Goal: Task Accomplishment & Management: Manage account settings

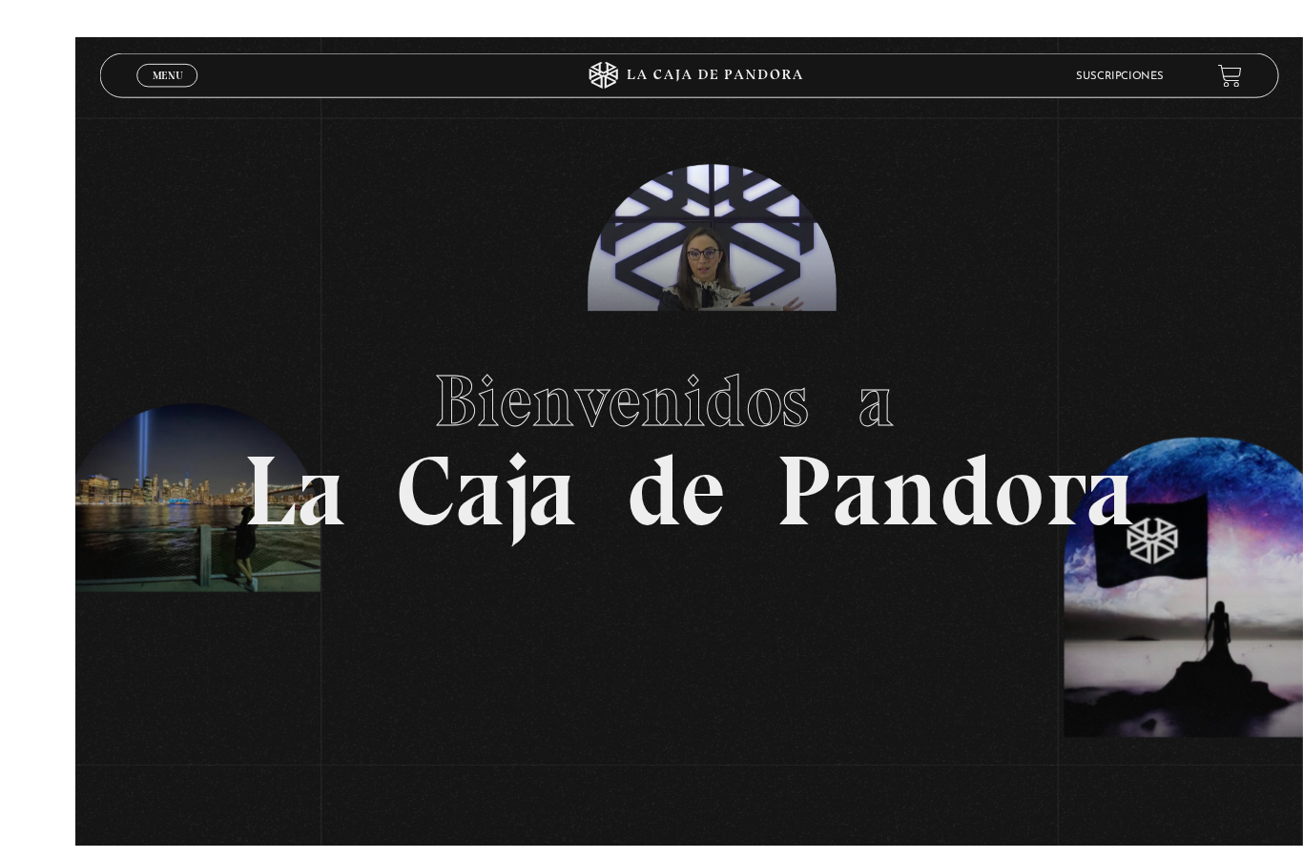
scroll to position [45, 0]
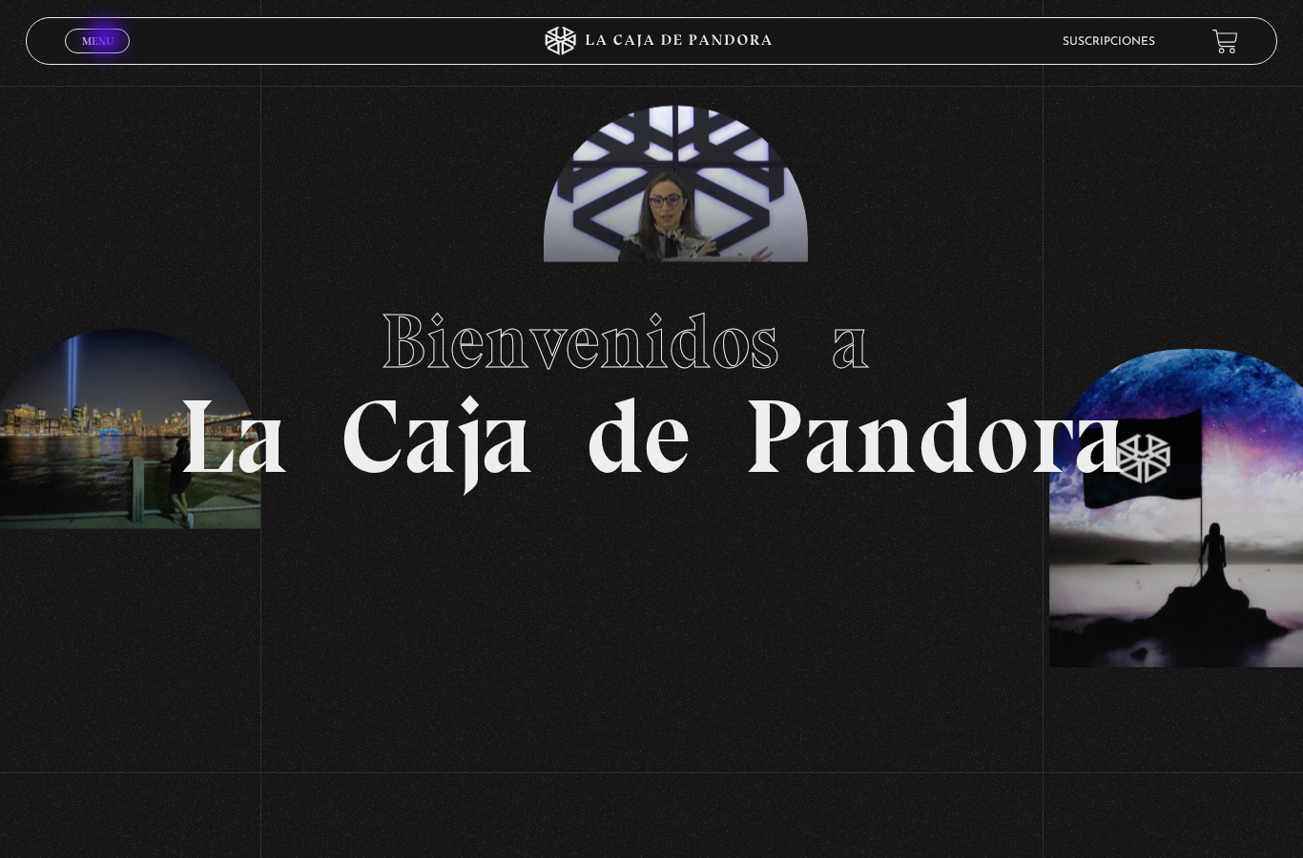
click at [95, 38] on span "Menu" at bounding box center [97, 40] width 31 height 11
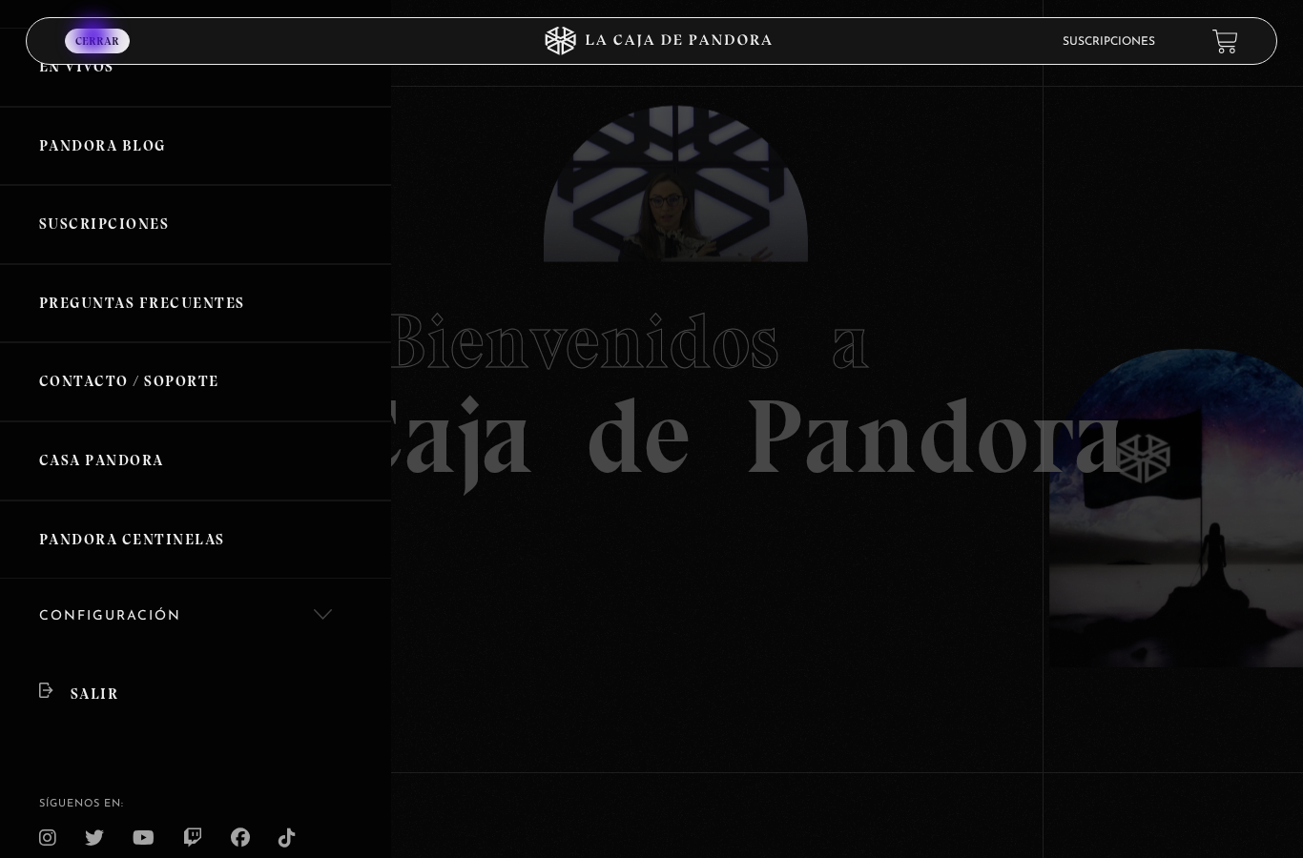
scroll to position [85, 0]
click at [115, 530] on link "Pandora Centinelas" at bounding box center [195, 542] width 391 height 79
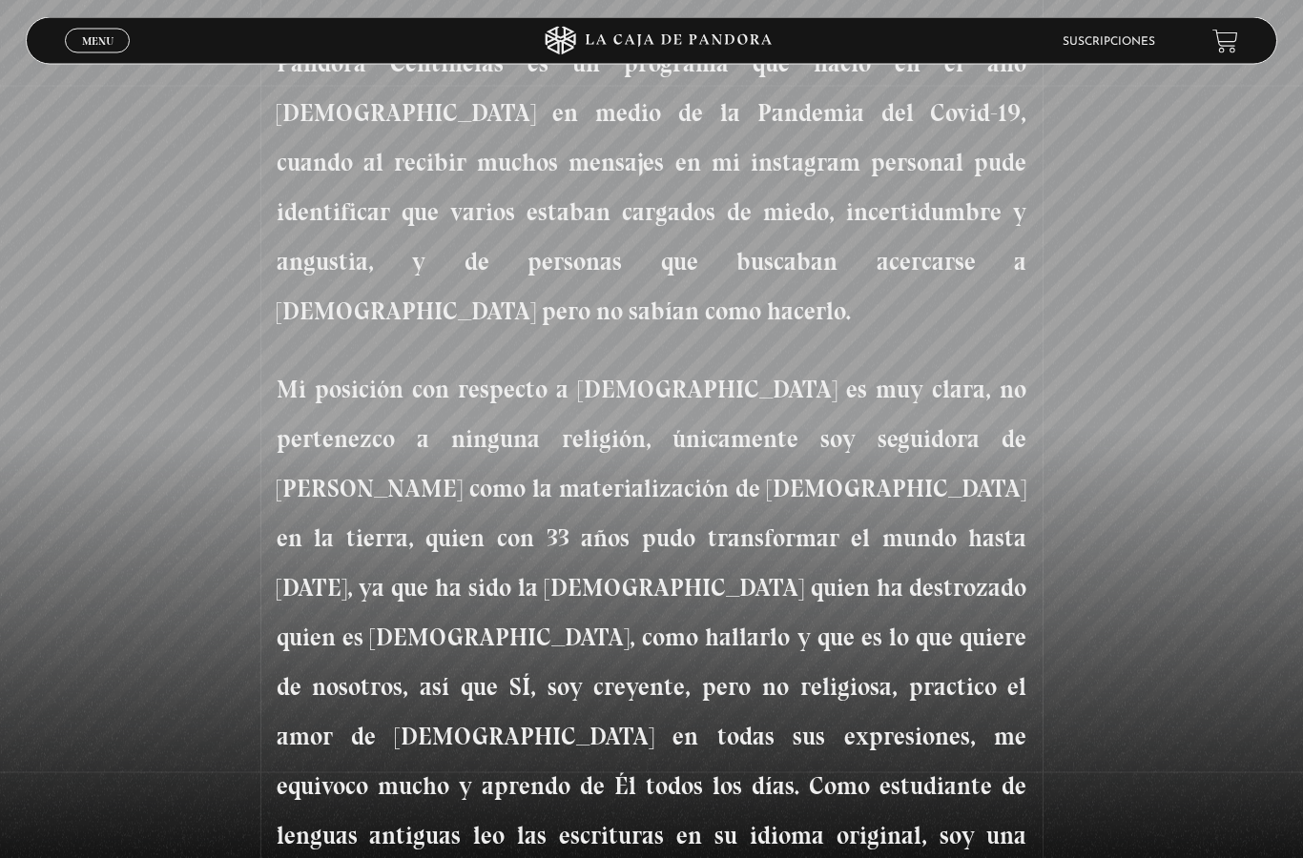
scroll to position [819, 0]
click at [96, 37] on span "Menu" at bounding box center [97, 40] width 31 height 11
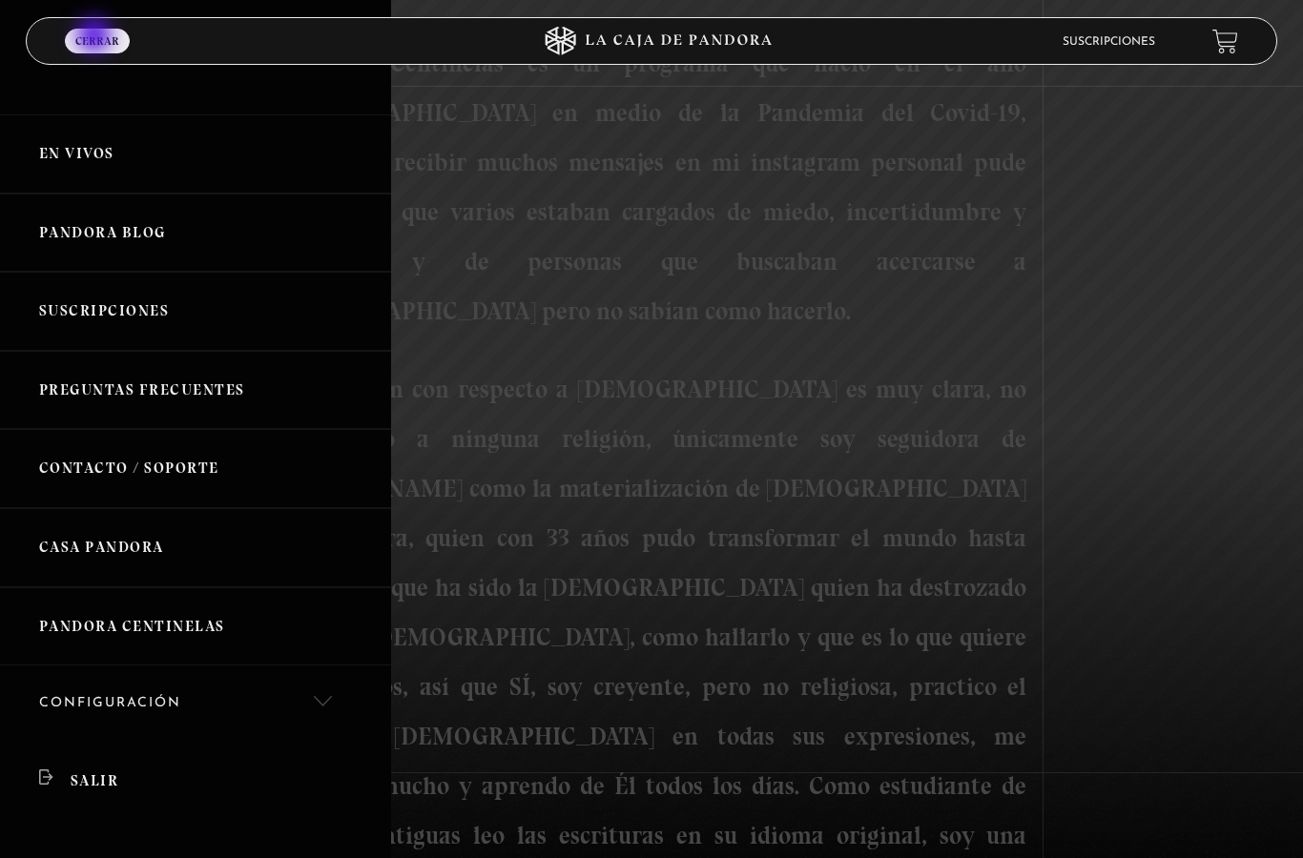
scroll to position [0, 0]
click at [84, 149] on link "En vivos" at bounding box center [195, 153] width 391 height 79
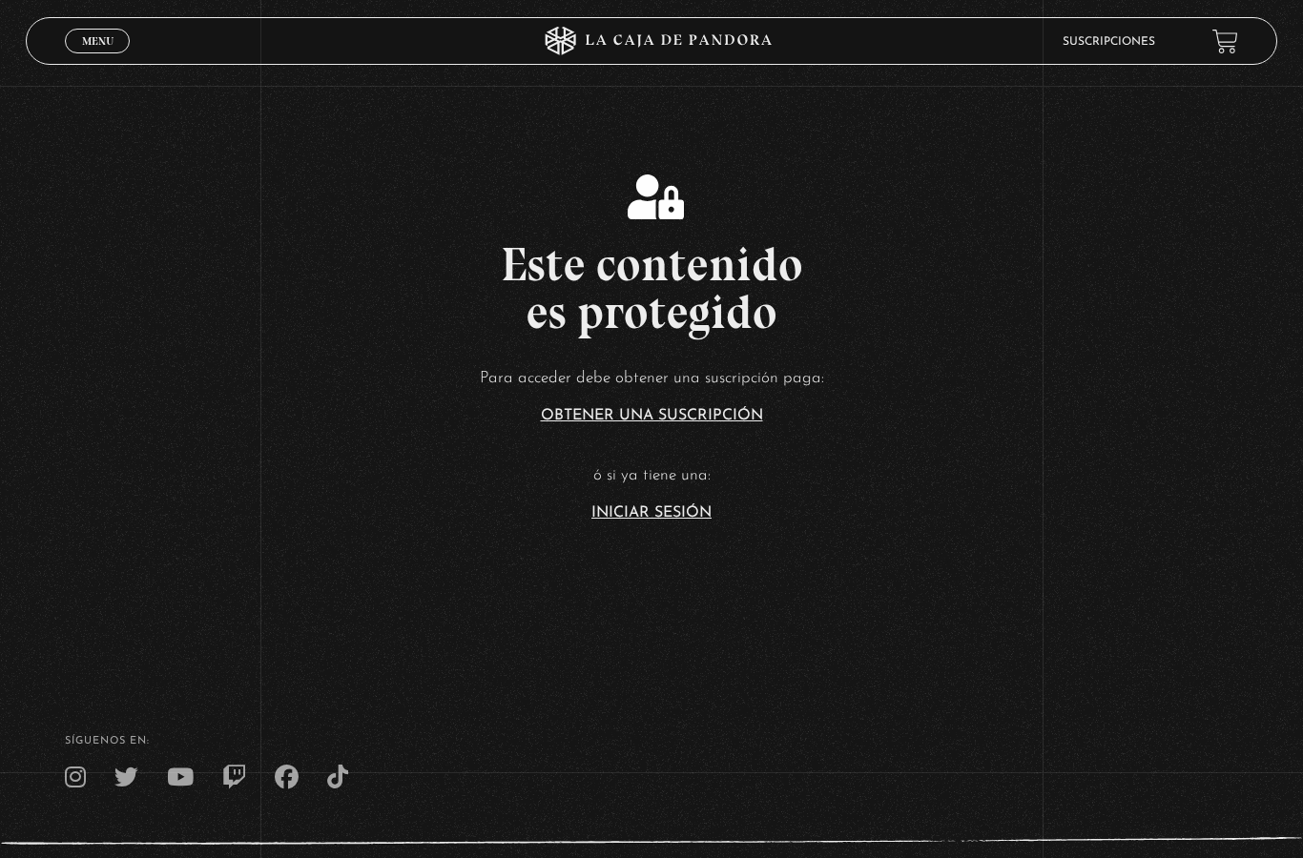
scroll to position [433, 0]
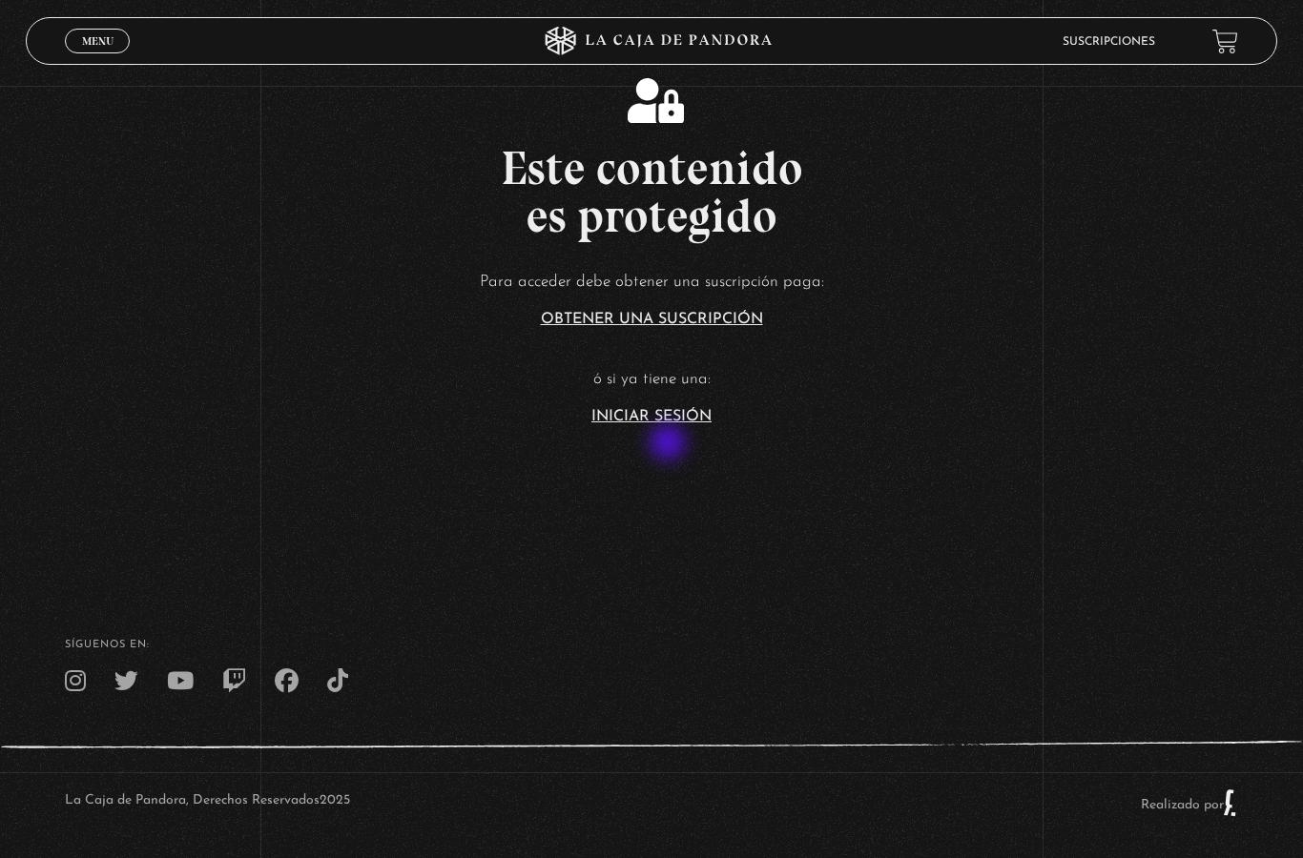
click at [670, 423] on article "Para acceder debe obtener una suscripción paga: Obtener una suscripción ó si ya…" at bounding box center [651, 345] width 1303 height 155
click at [672, 424] on link "Iniciar Sesión" at bounding box center [651, 416] width 120 height 15
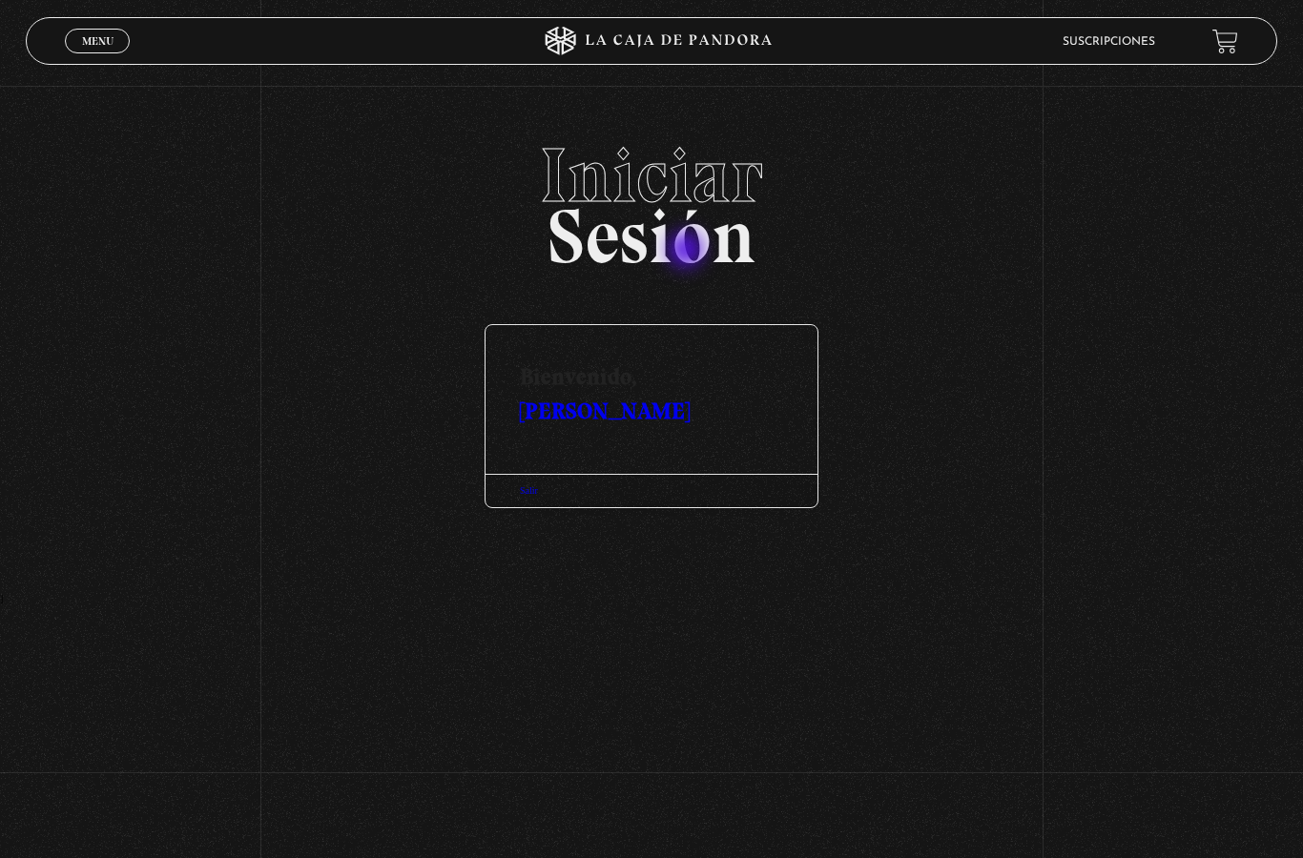
click at [688, 252] on h2 "Iniciar Sesión" at bounding box center [651, 198] width 1250 height 122
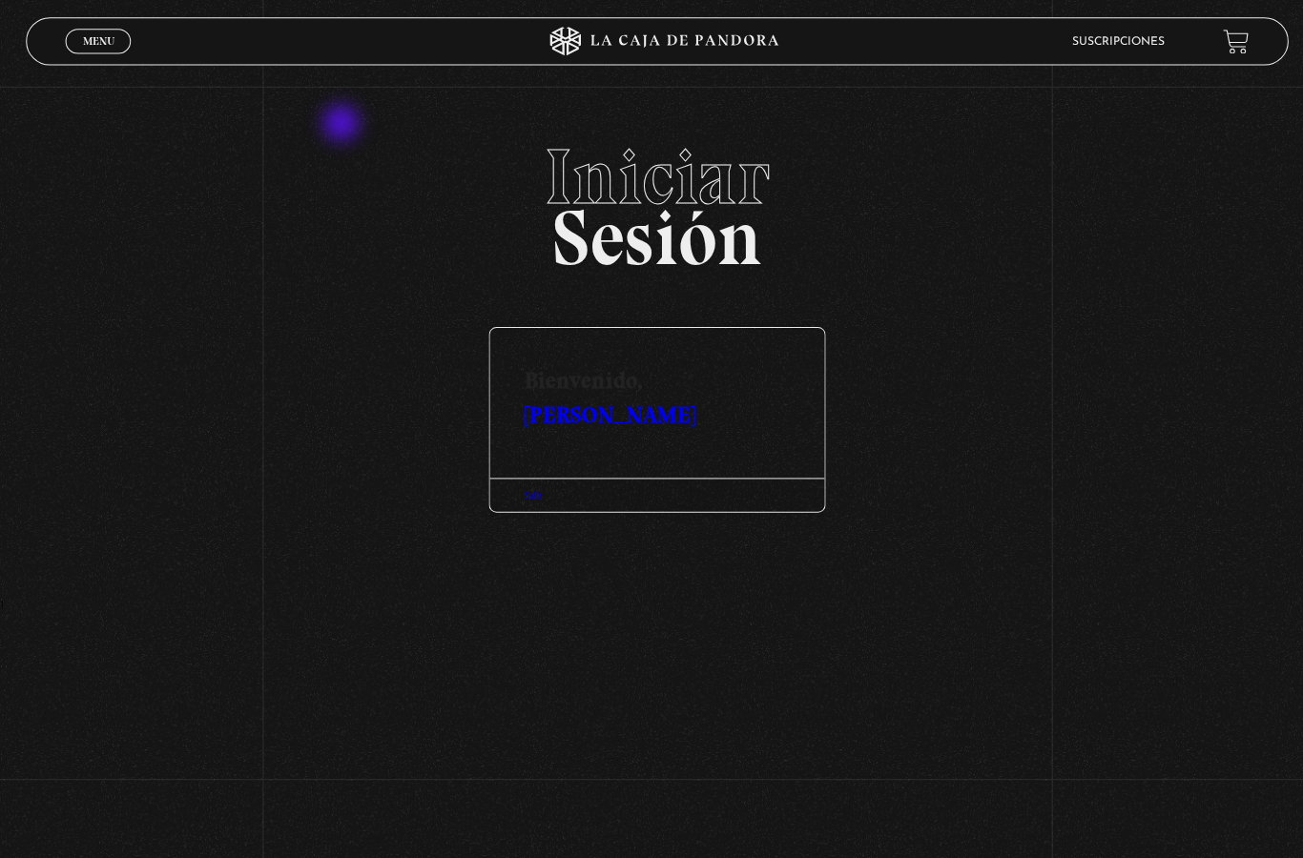
click at [109, 39] on span "Menu" at bounding box center [97, 40] width 31 height 11
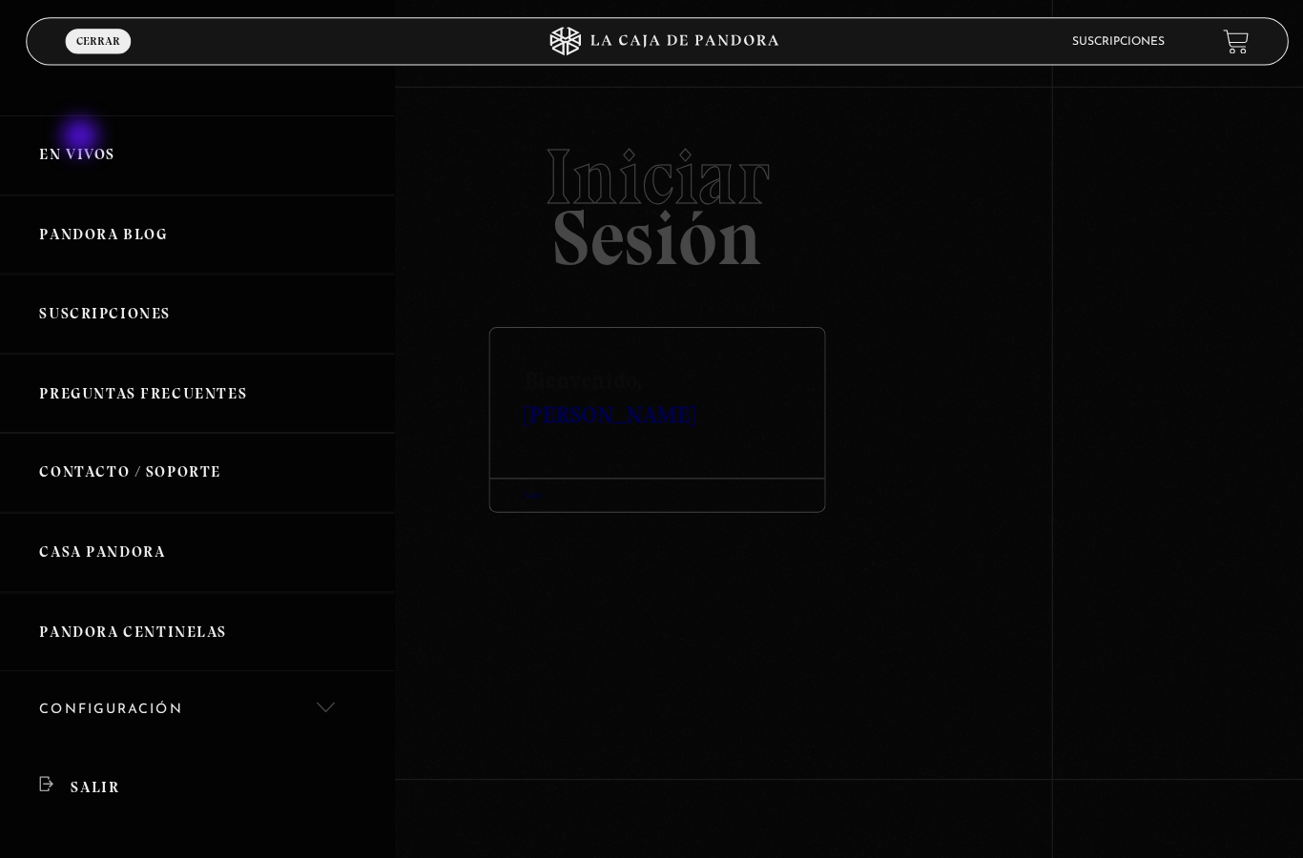
click at [77, 156] on link "En vivos" at bounding box center [195, 153] width 391 height 79
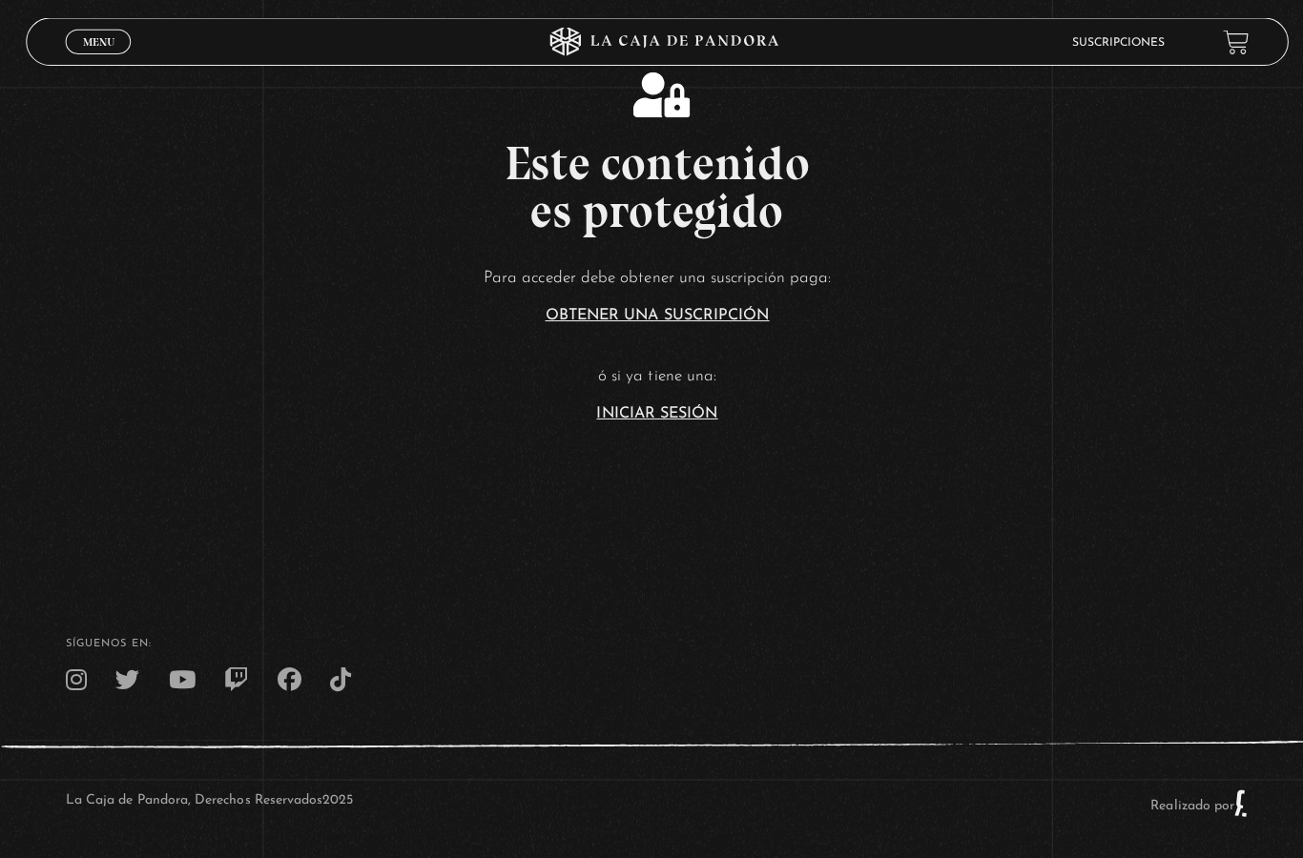
scroll to position [423, 0]
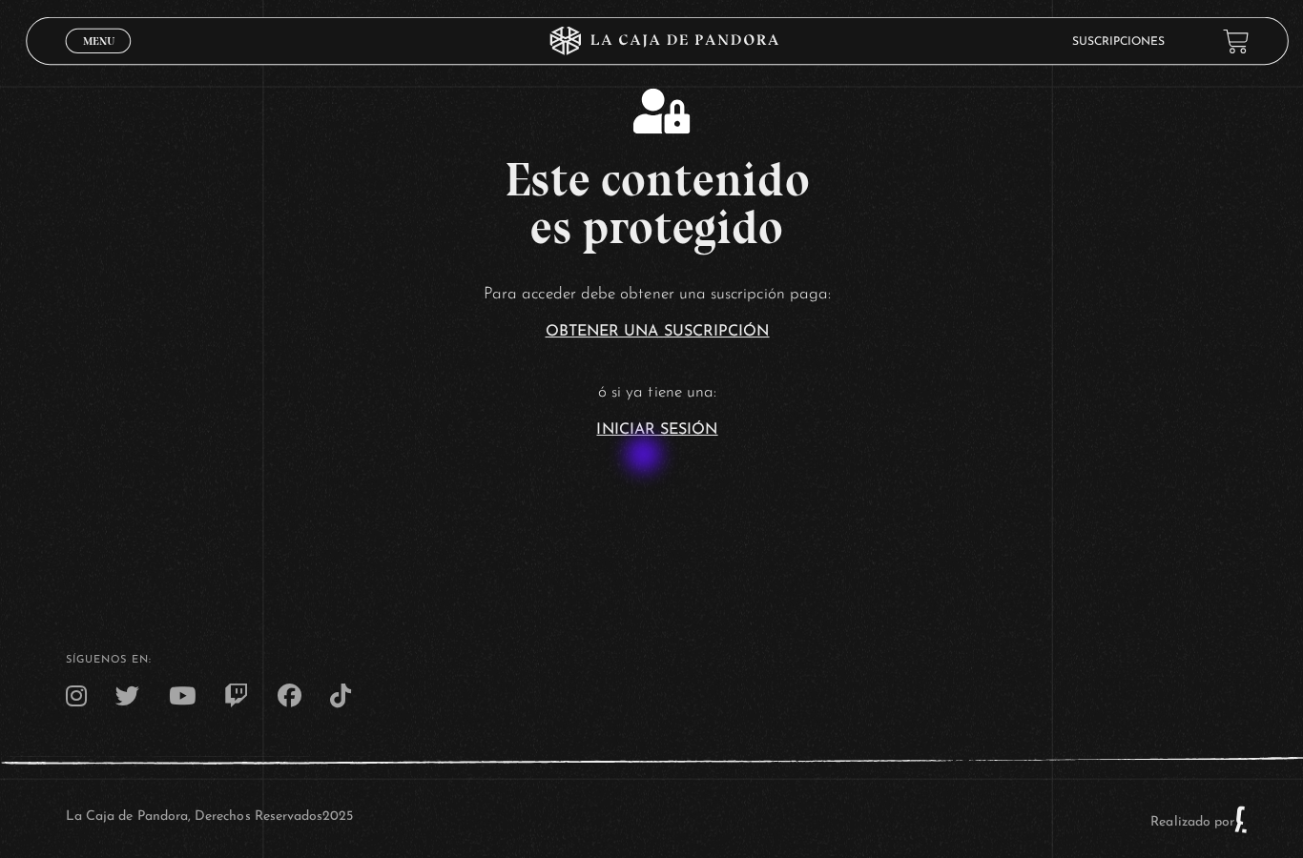
click at [639, 433] on article "Para acceder debe obtener una suscripción paga: Obtener una suscripción ó si ya…" at bounding box center [651, 355] width 1303 height 155
click at [662, 434] on link "Iniciar Sesión" at bounding box center [651, 426] width 120 height 15
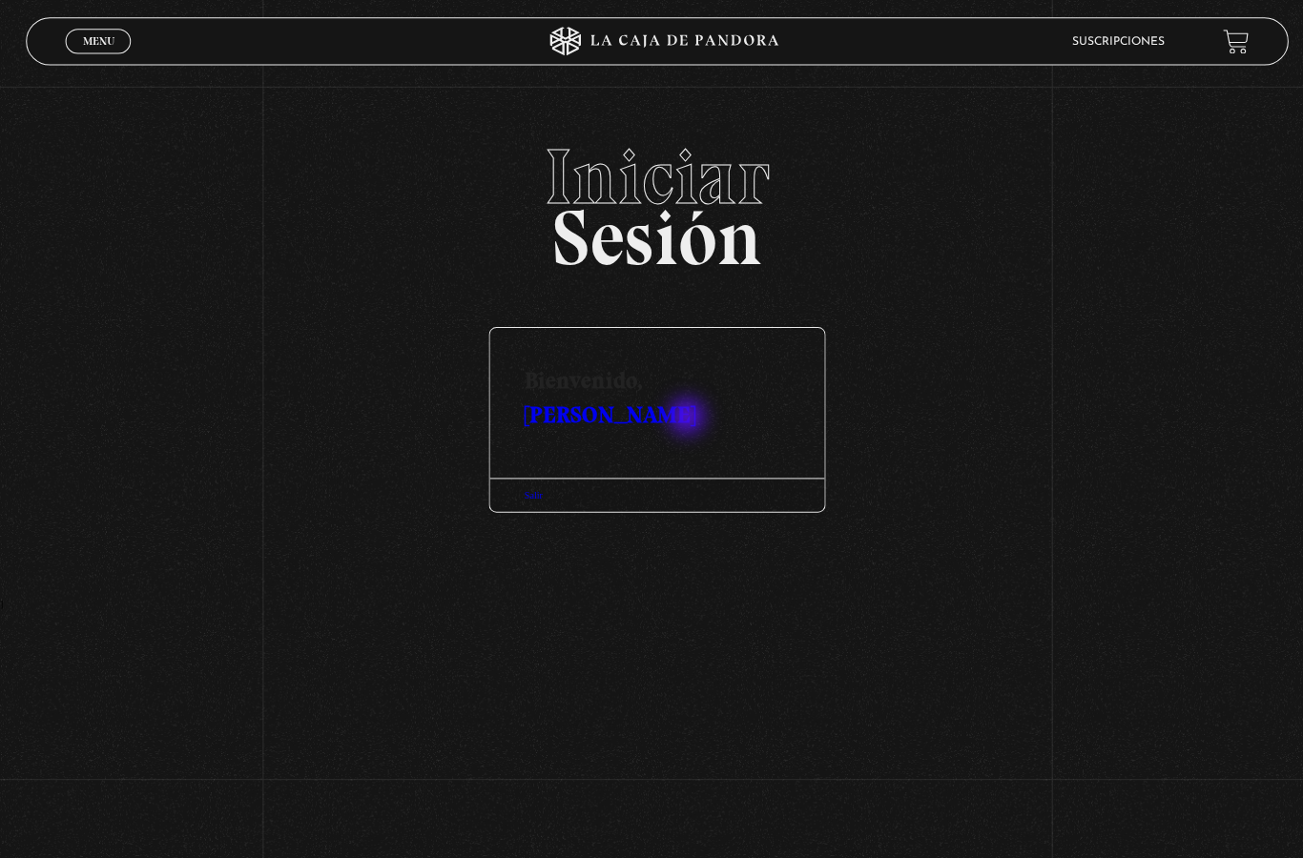
click at [673, 422] on link "[PERSON_NAME]" at bounding box center [605, 411] width 170 height 28
click at [531, 496] on link "Salir" at bounding box center [529, 490] width 18 height 10
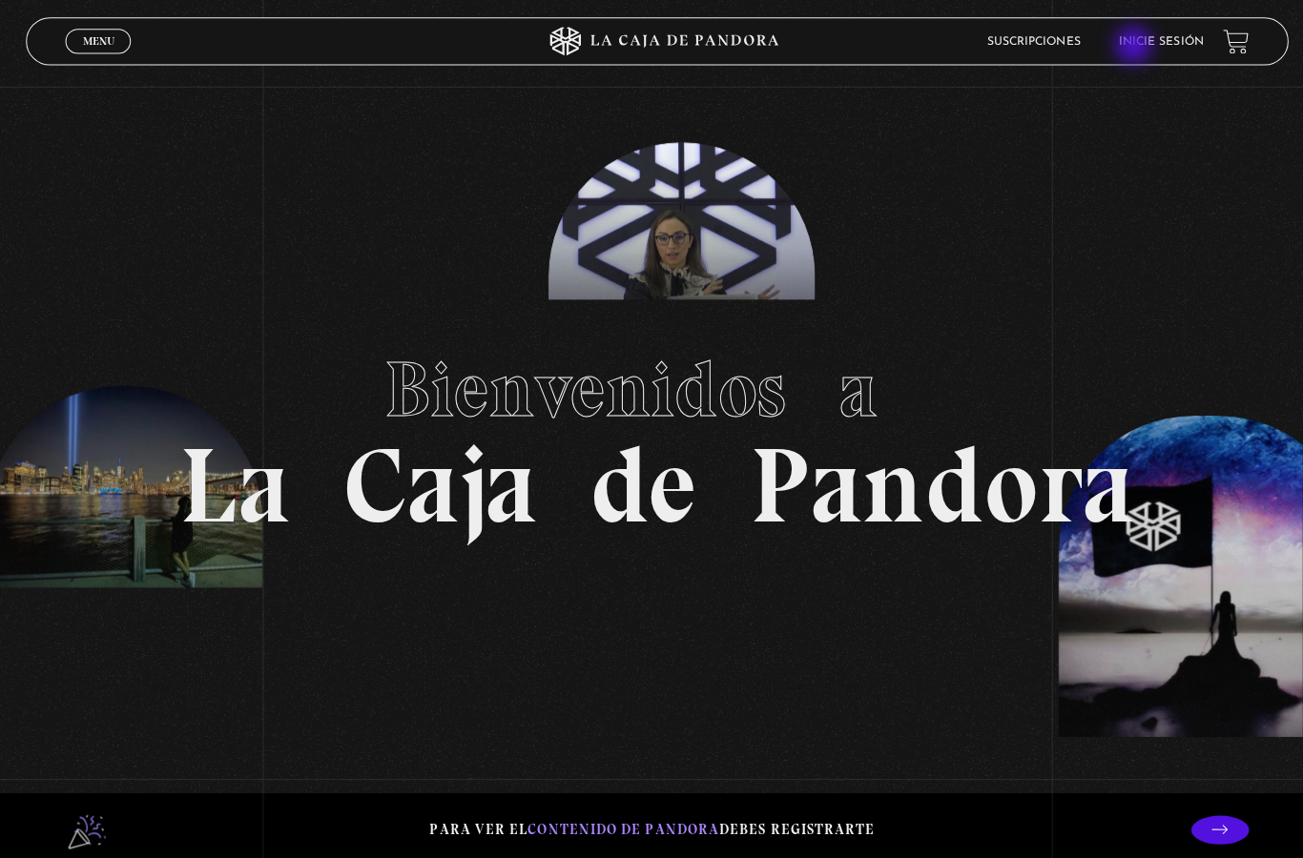
click at [1125, 47] on link "Inicie sesión" at bounding box center [1151, 41] width 84 height 11
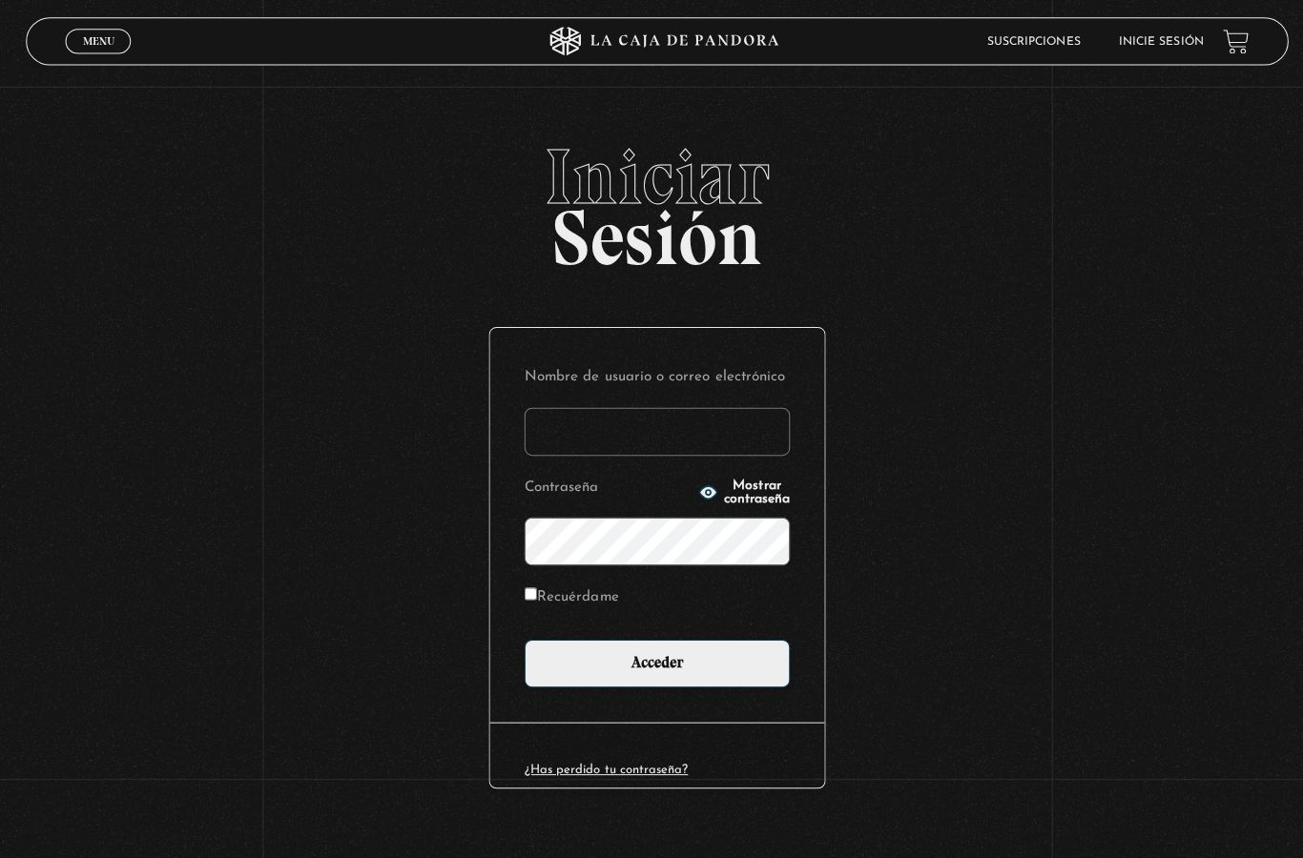
type input "[PERSON_NAME]"
click at [524, 595] on input "Recuérdame" at bounding box center [526, 589] width 12 height 12
checkbox input "true"
click at [660, 667] on input "Acceder" at bounding box center [651, 658] width 263 height 48
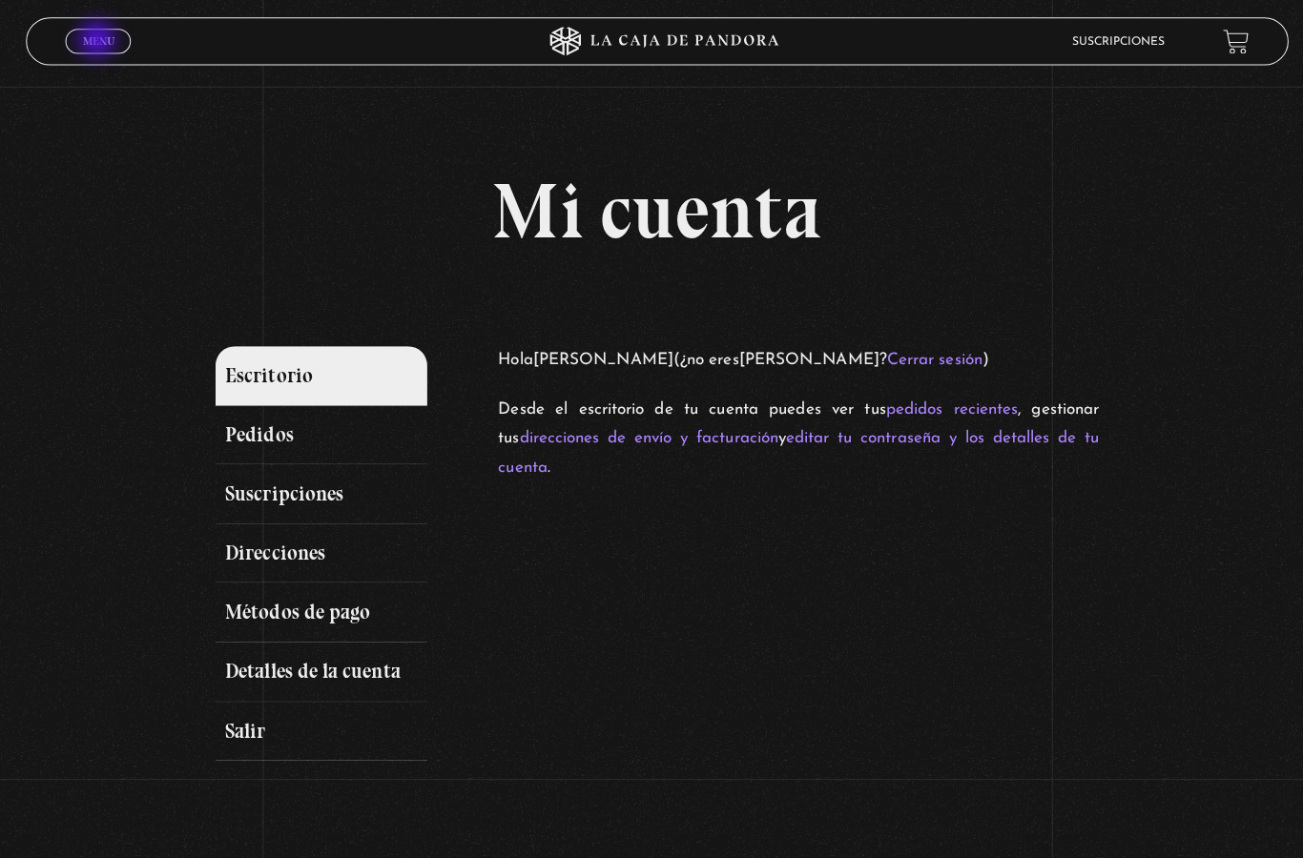
click at [98, 40] on span "Menu" at bounding box center [97, 40] width 31 height 11
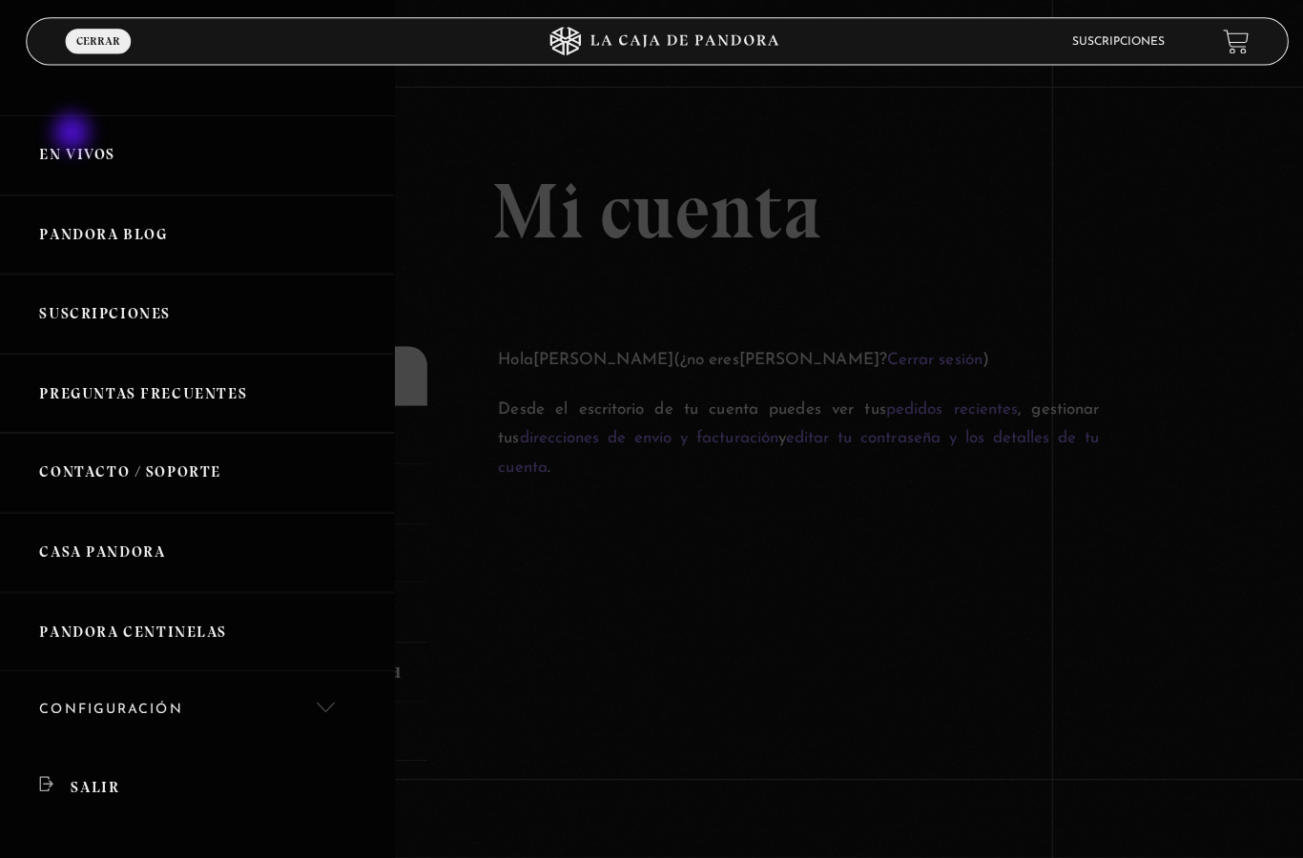
click at [69, 152] on link "En vivos" at bounding box center [195, 153] width 391 height 79
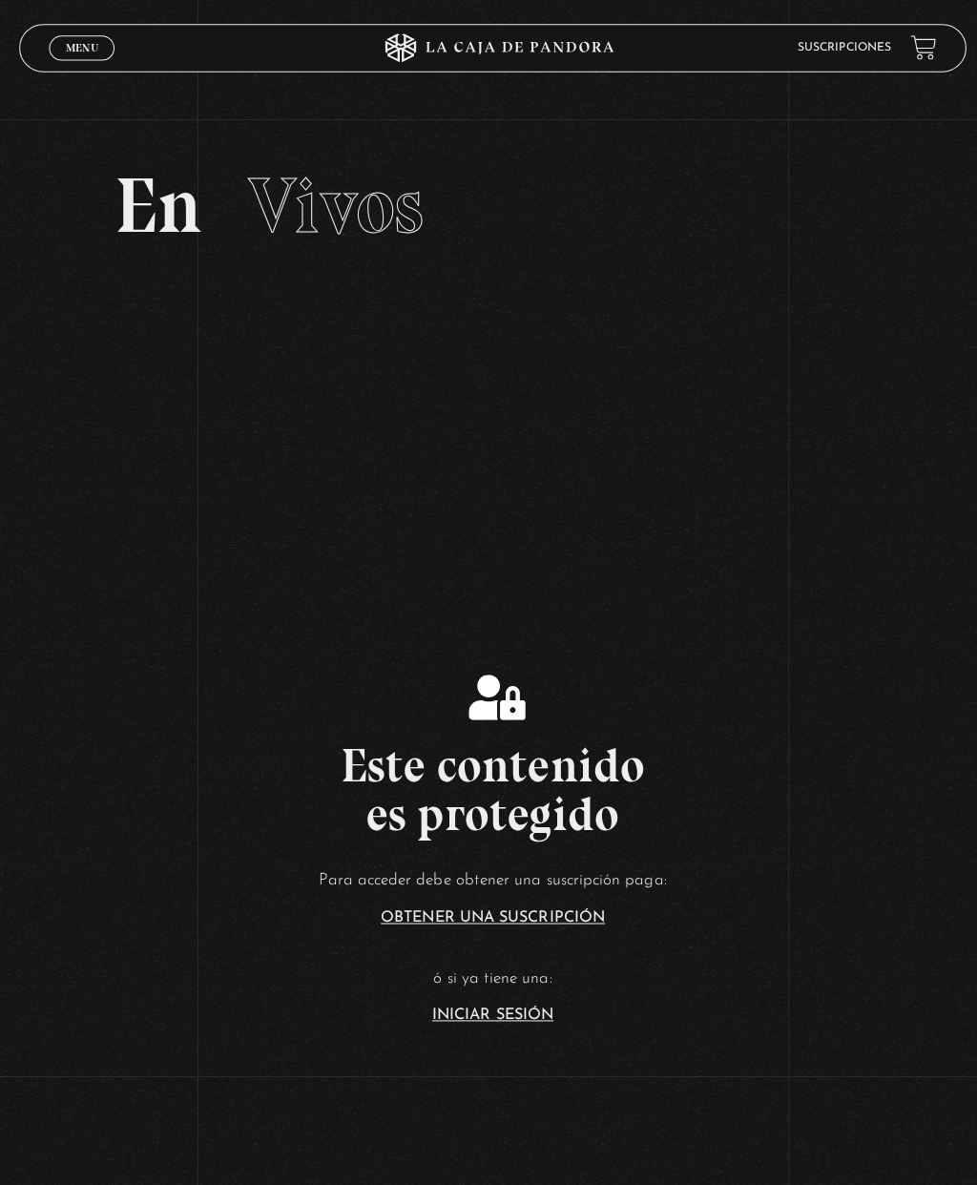
click at [68, 51] on span "Menu" at bounding box center [81, 47] width 31 height 11
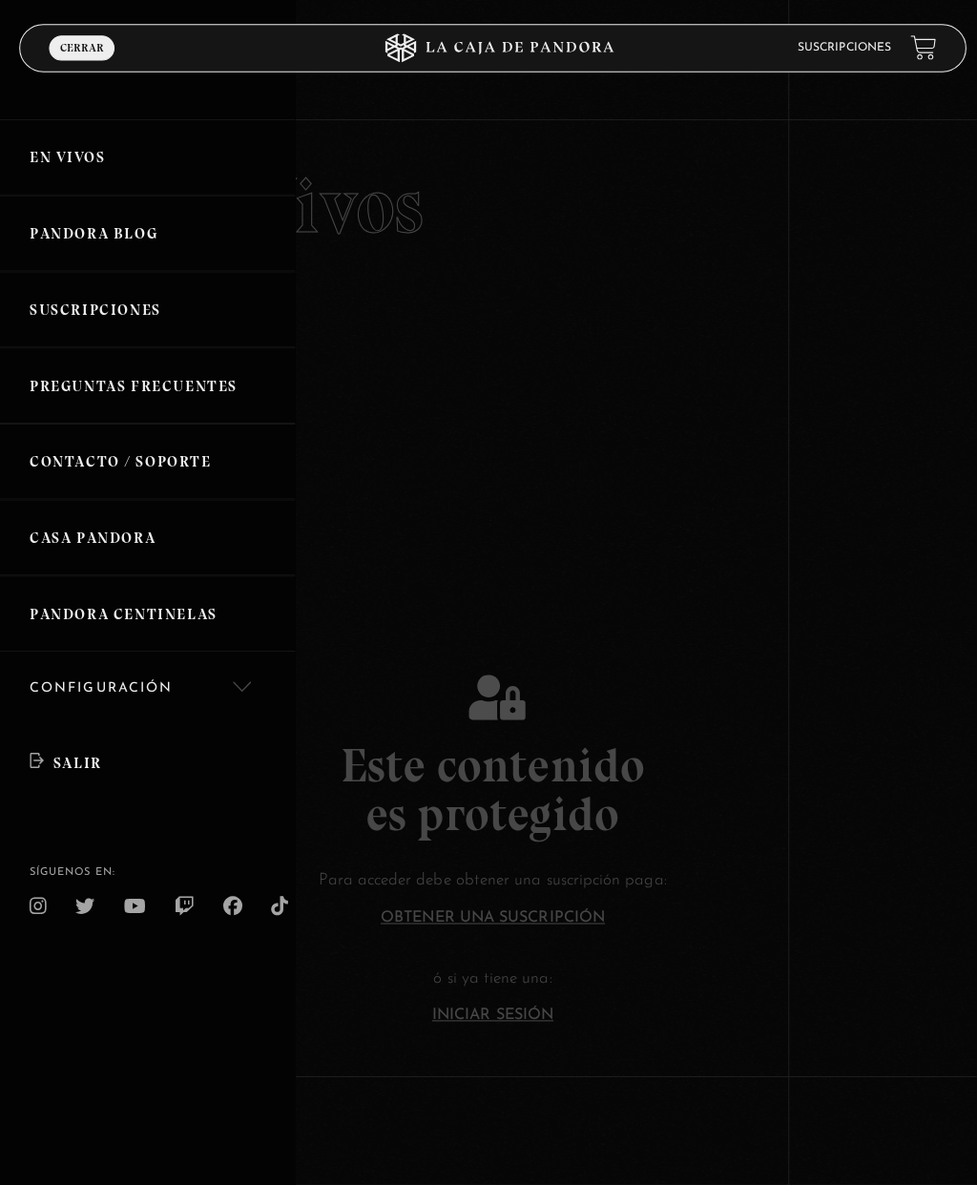
click at [59, 232] on link "Pandora Blog" at bounding box center [146, 231] width 293 height 75
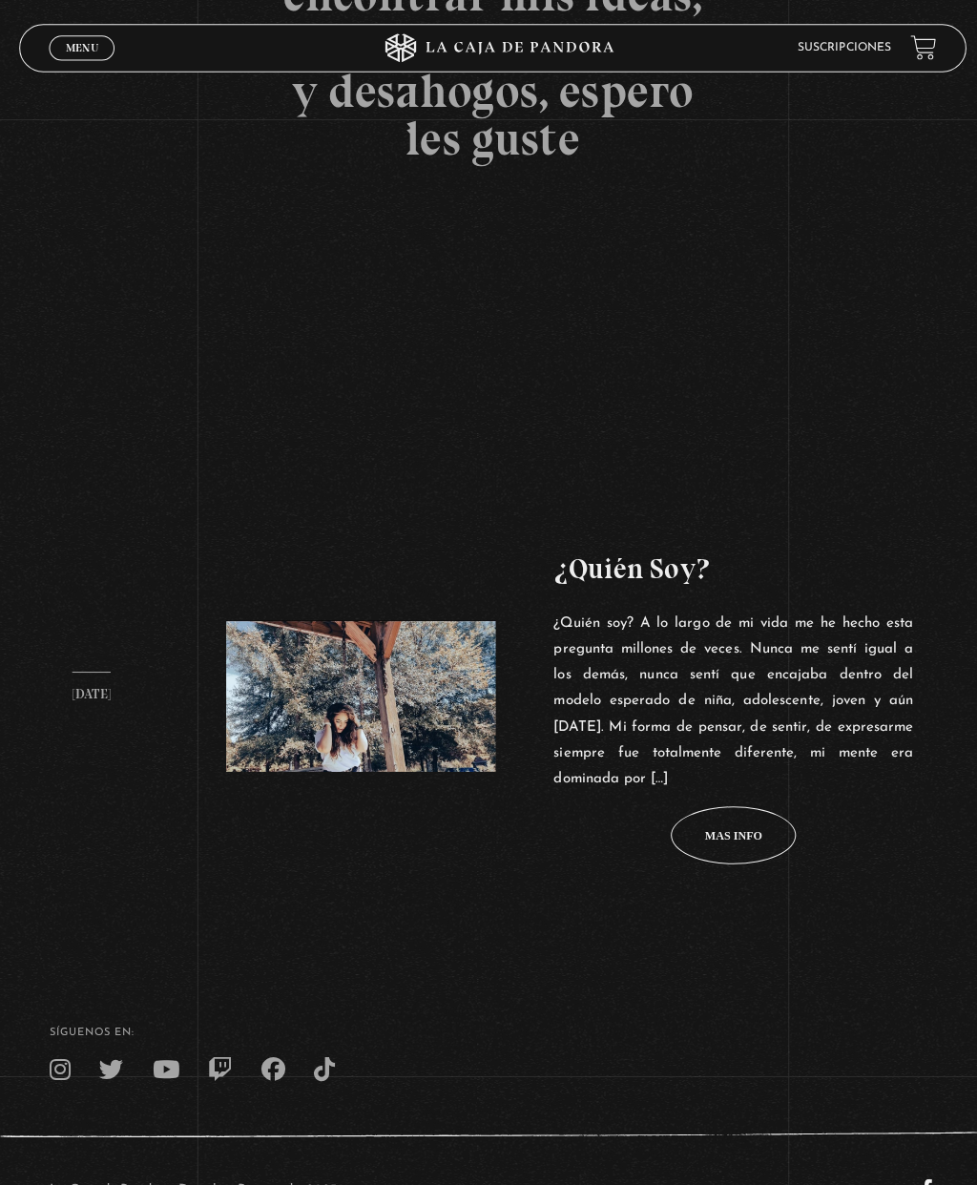
scroll to position [723, 0]
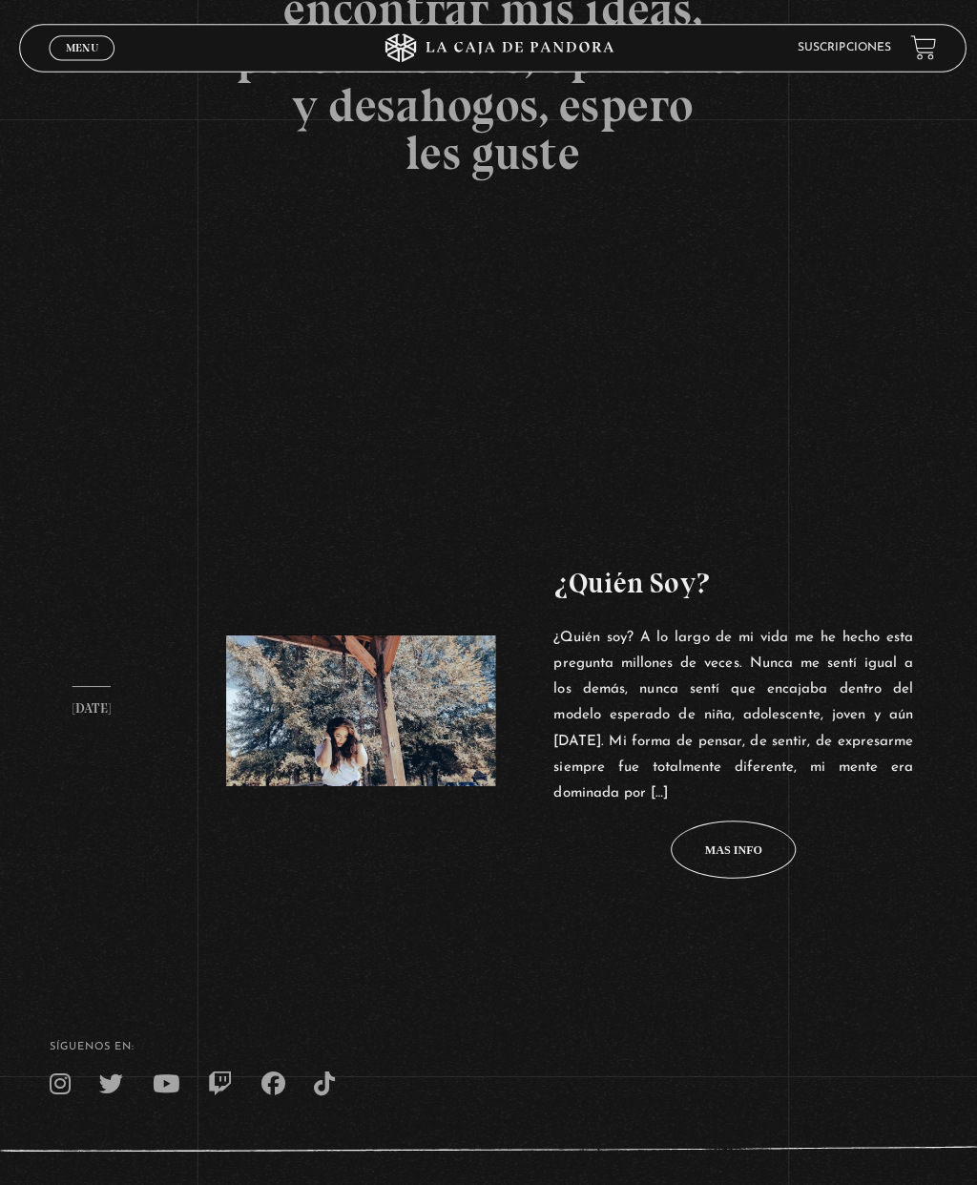
click at [732, 871] on span "Mas info Mas info Mas info Mas info Mas info" at bounding box center [727, 842] width 124 height 57
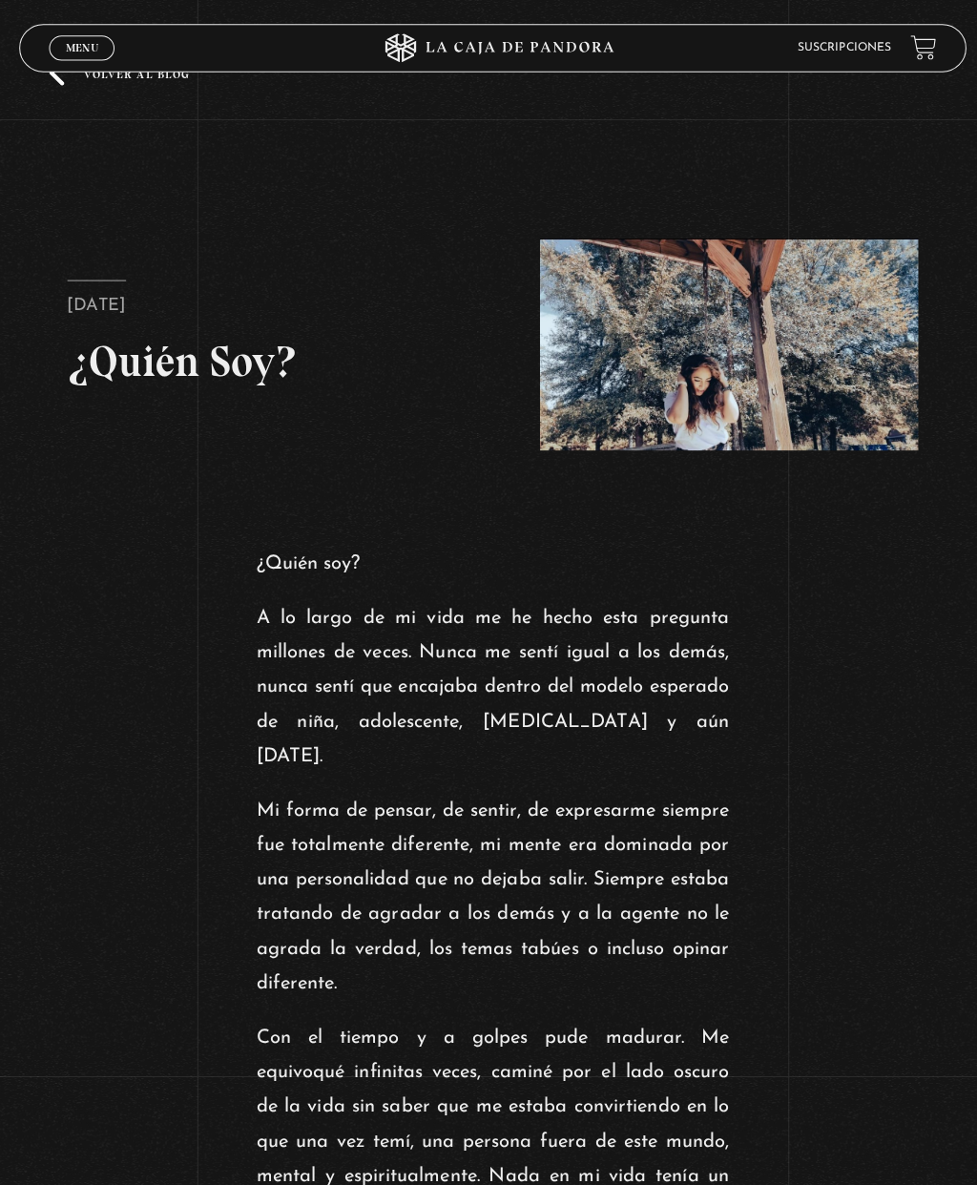
click at [85, 41] on link "Menu Cerrar" at bounding box center [81, 47] width 65 height 25
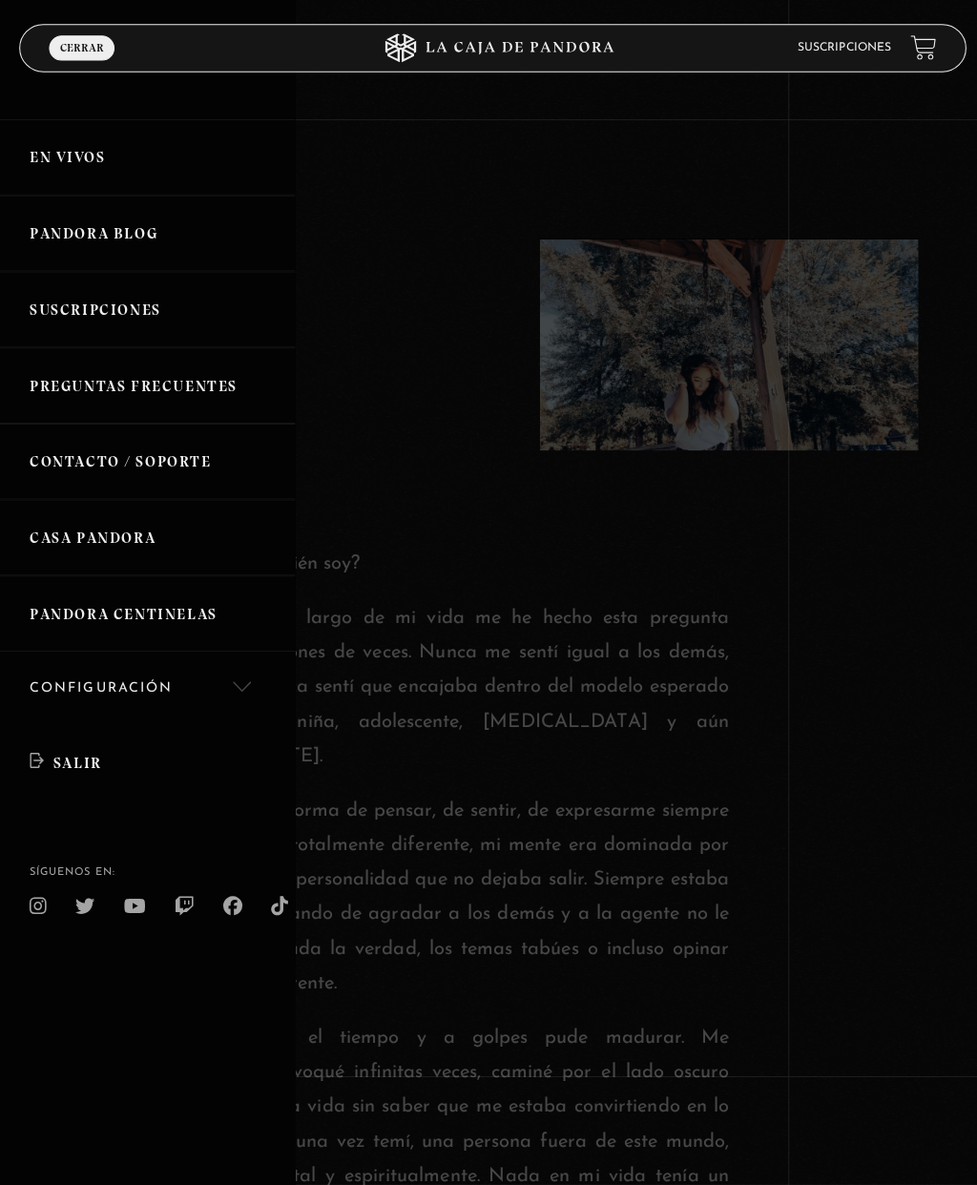
click at [105, 600] on link "Pandora Centinelas" at bounding box center [146, 607] width 293 height 75
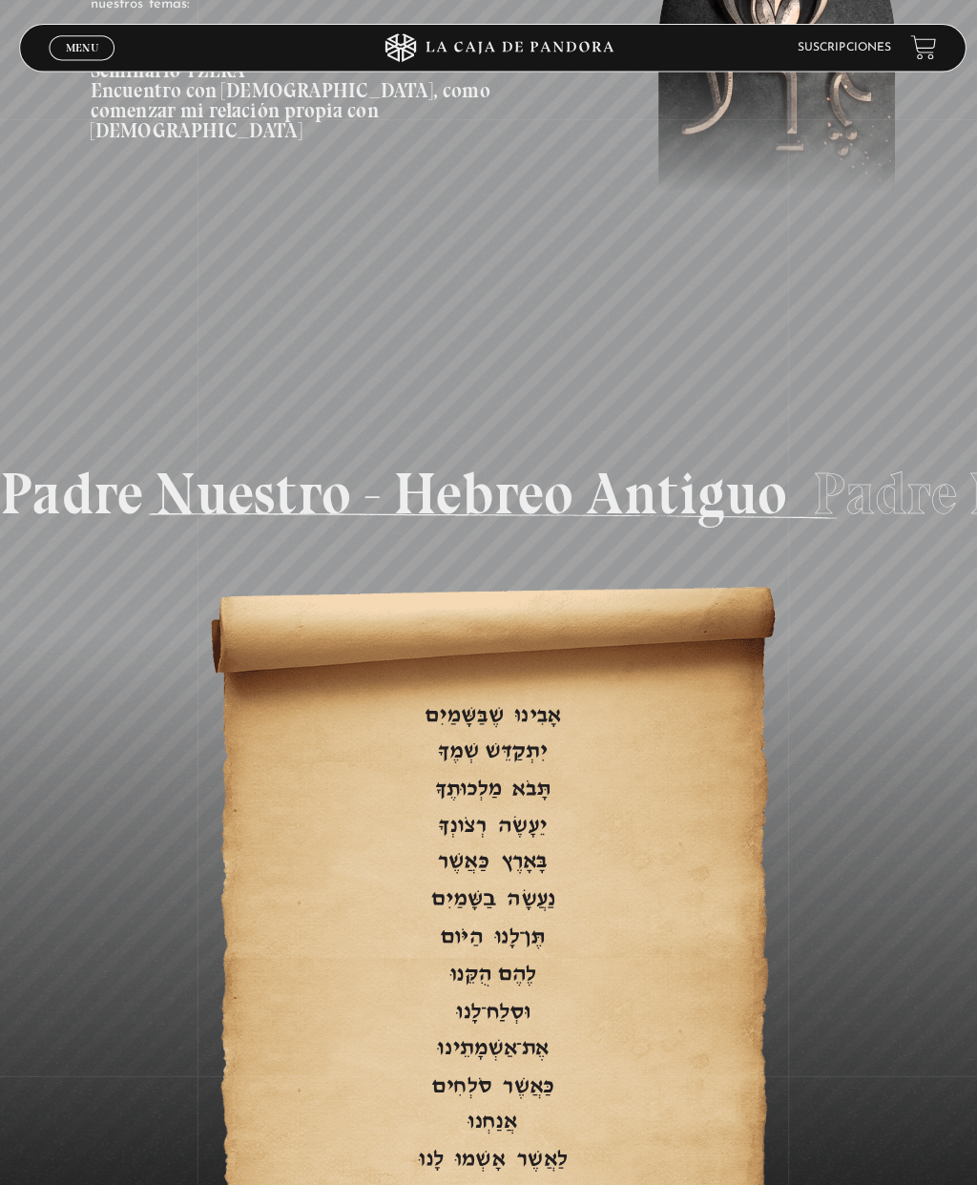
scroll to position [3331, 0]
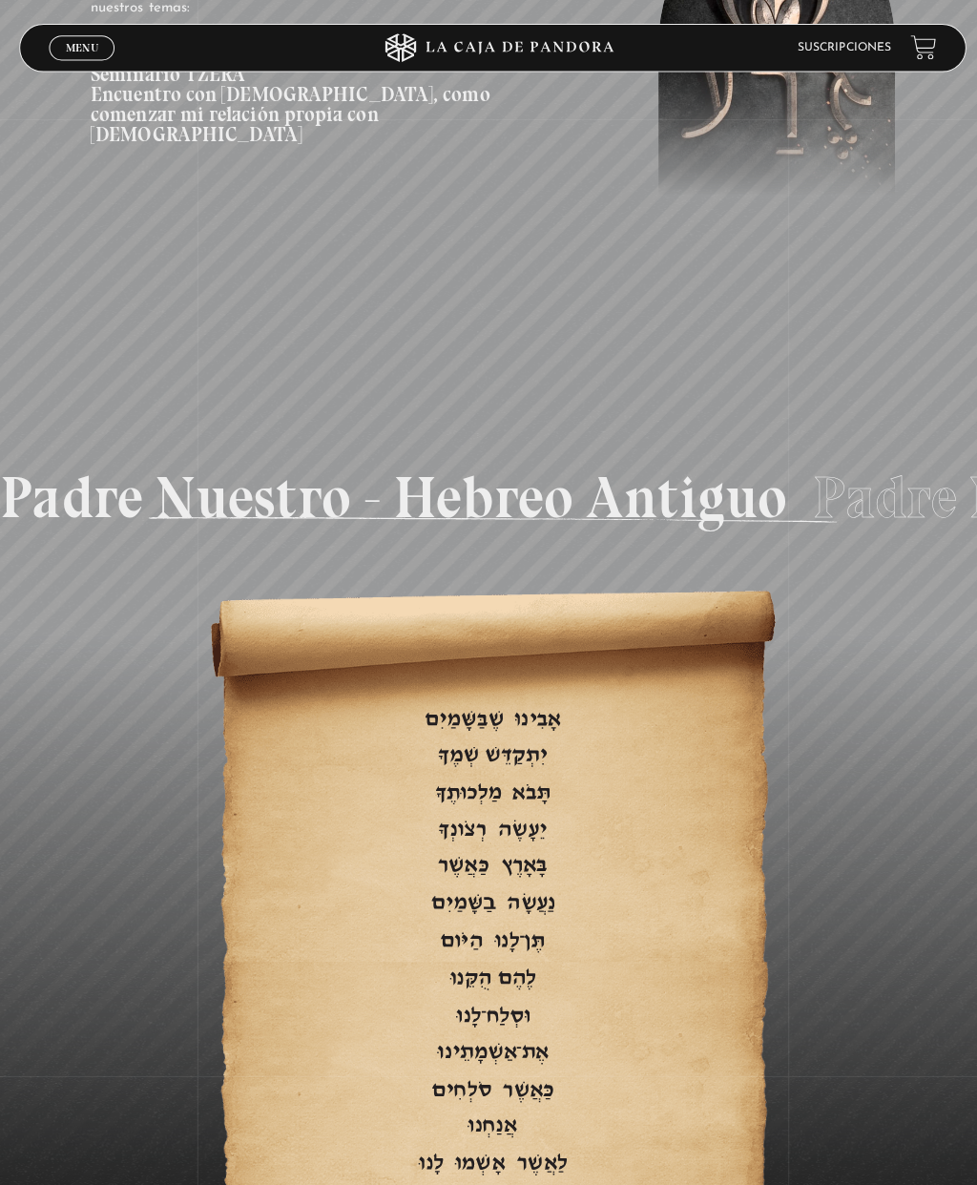
click at [81, 42] on span "Menu" at bounding box center [81, 47] width 31 height 11
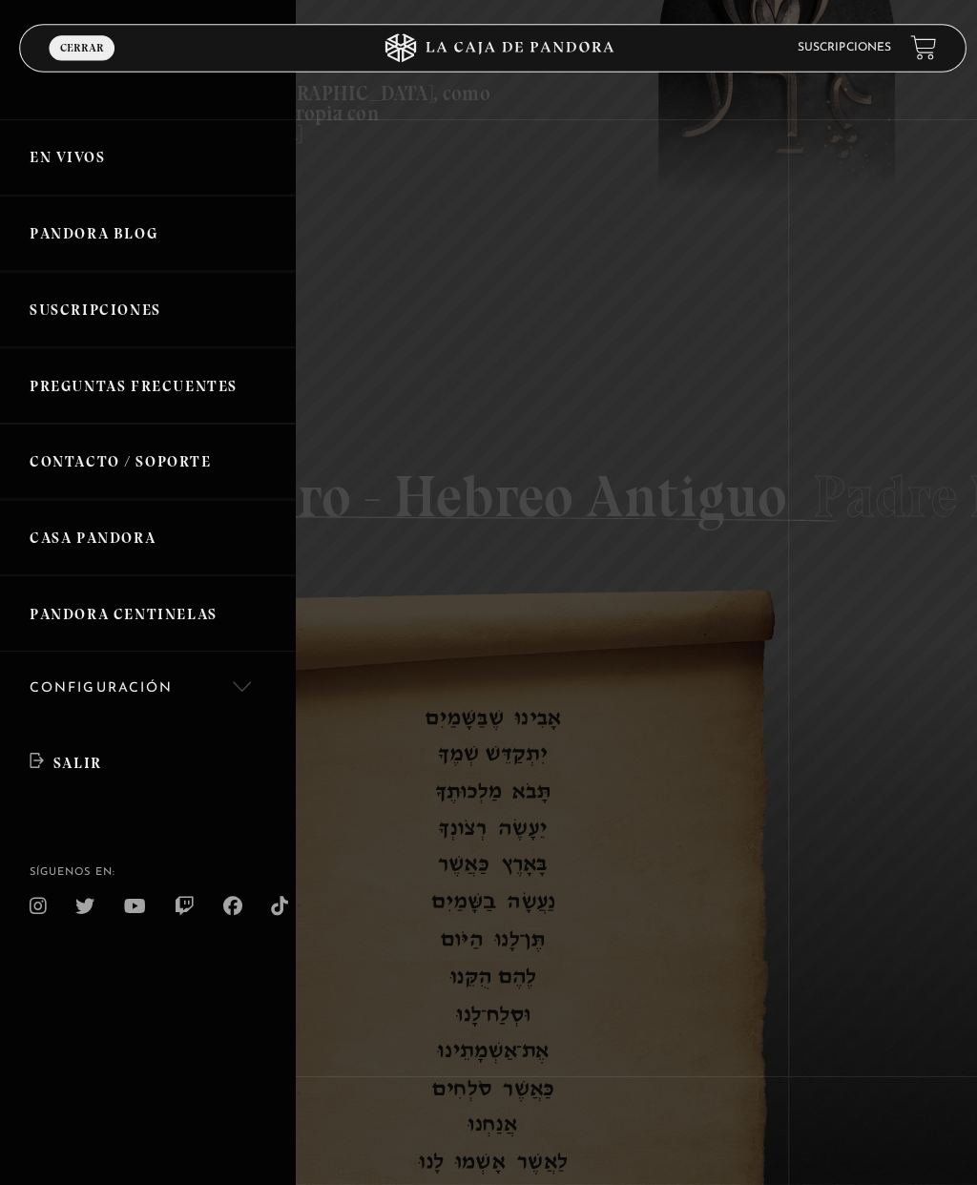
scroll to position [3317, 0]
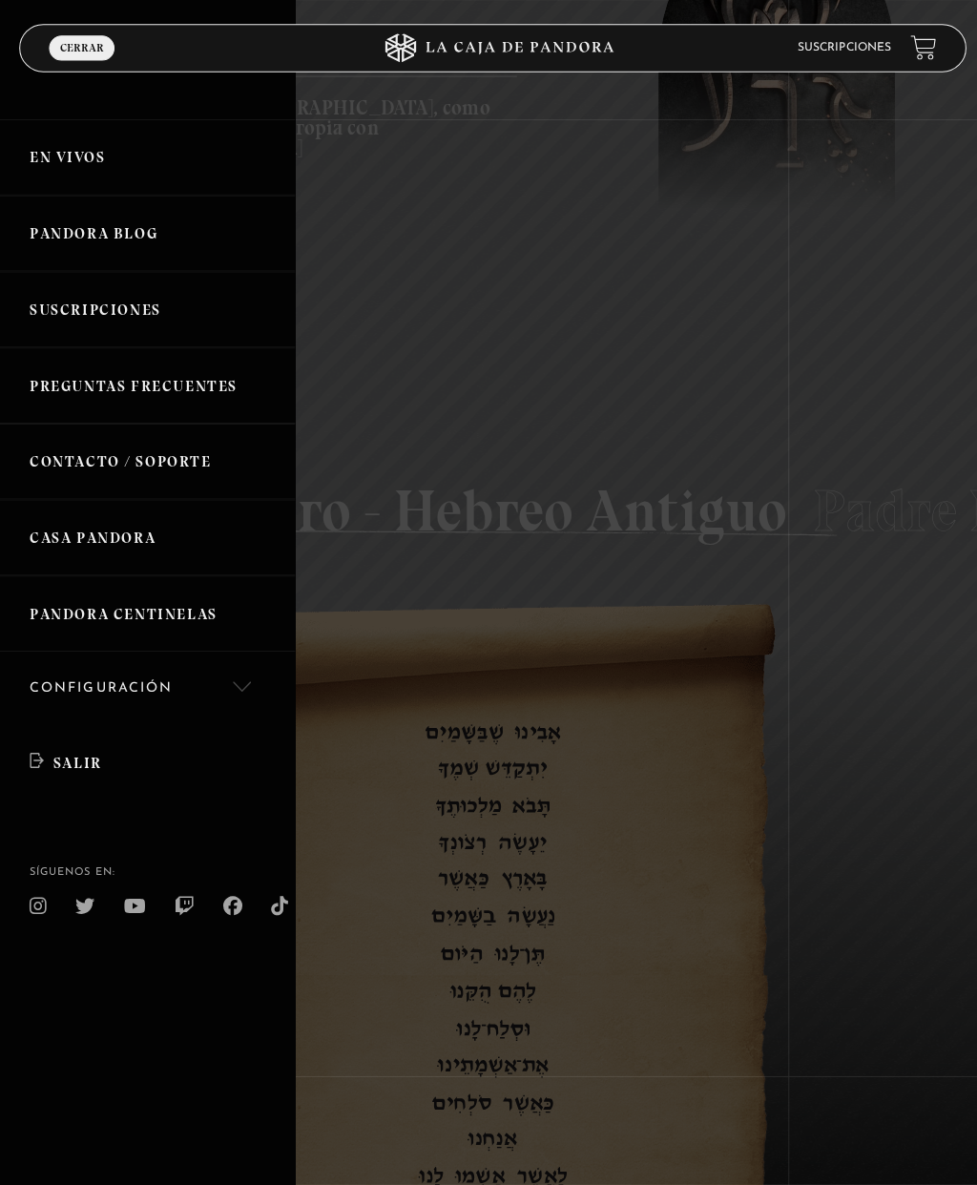
click at [72, 299] on link "Suscripciones" at bounding box center [146, 306] width 293 height 75
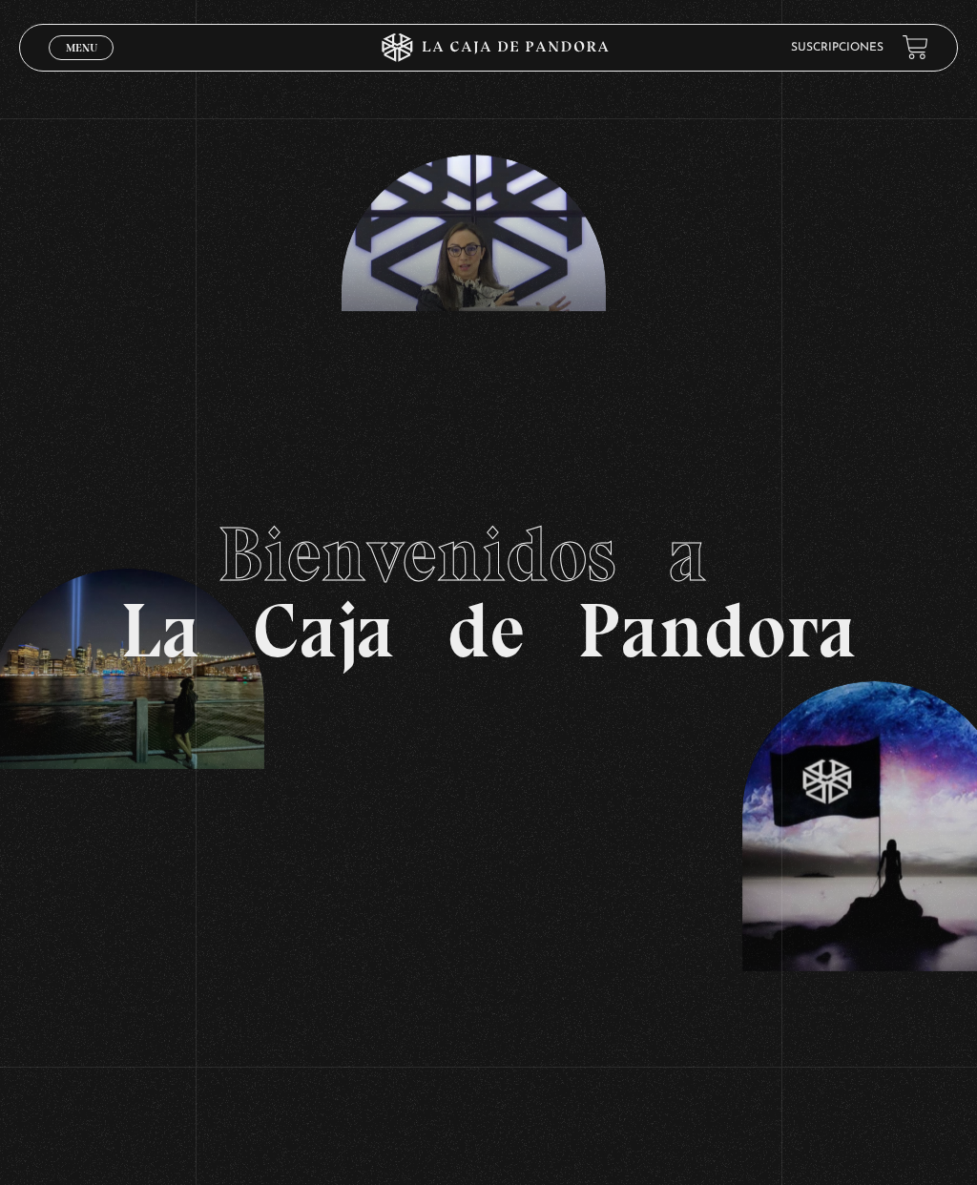
click at [73, 39] on link "Menu Cerrar" at bounding box center [81, 47] width 65 height 25
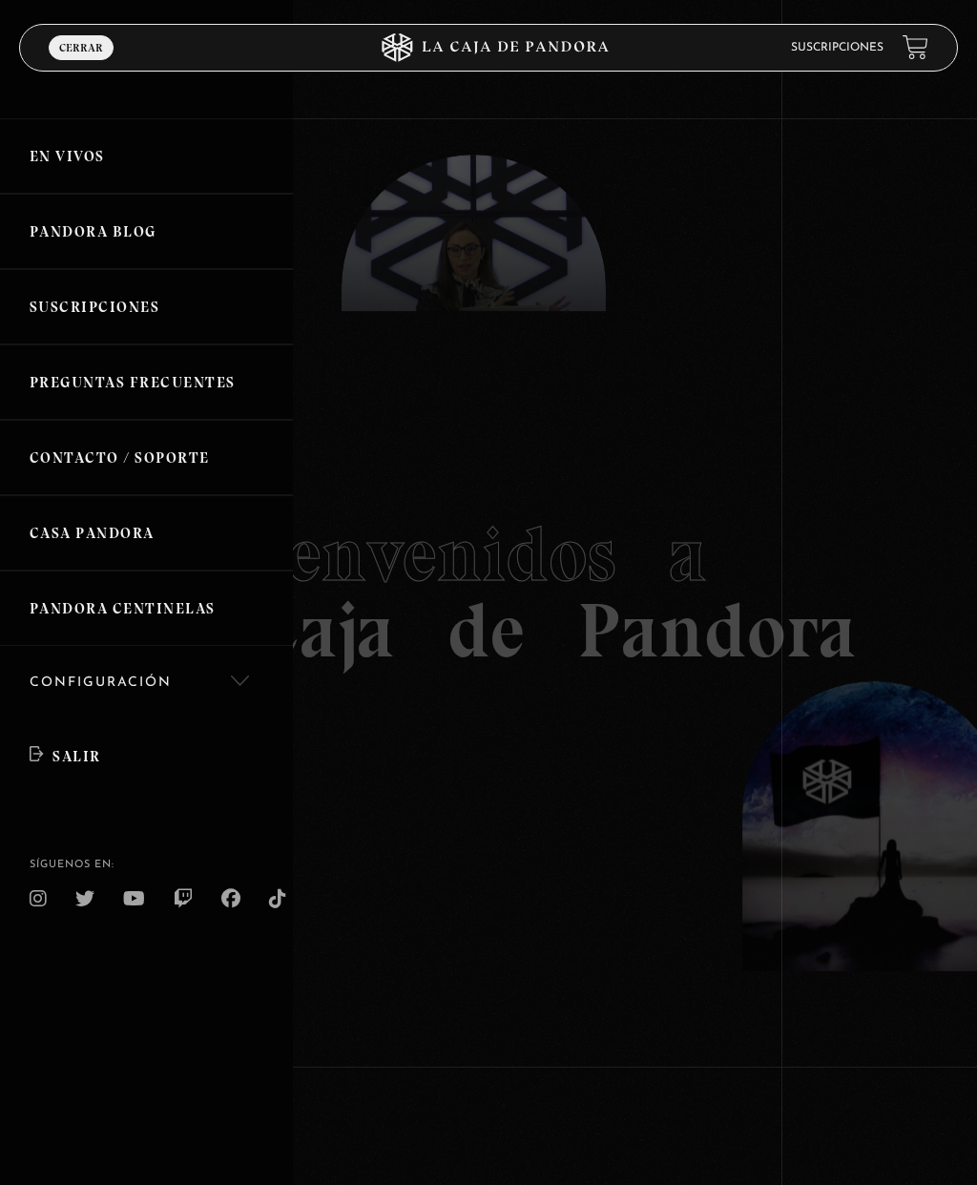
click at [61, 165] on link "En vivos" at bounding box center [146, 155] width 293 height 75
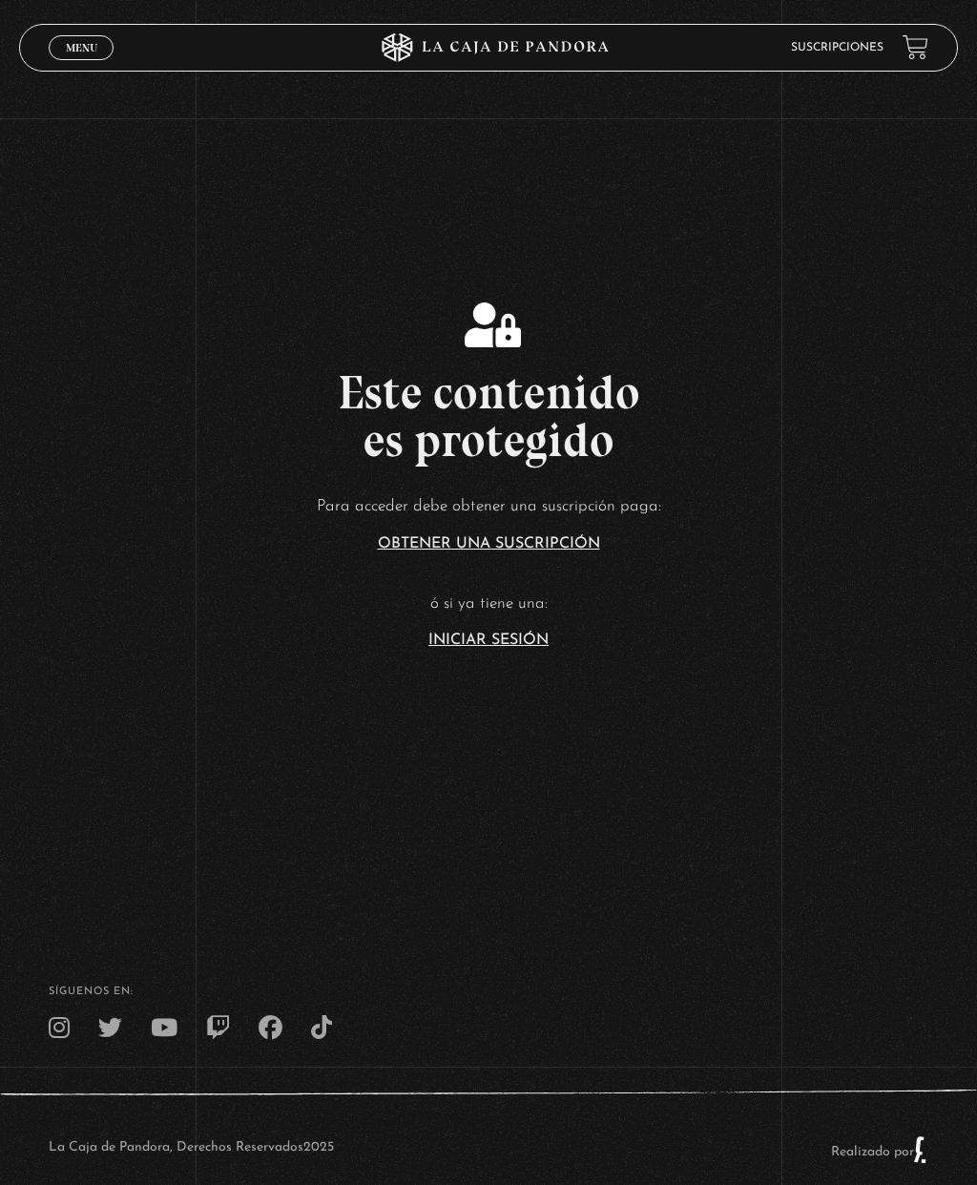
scroll to position [386, 0]
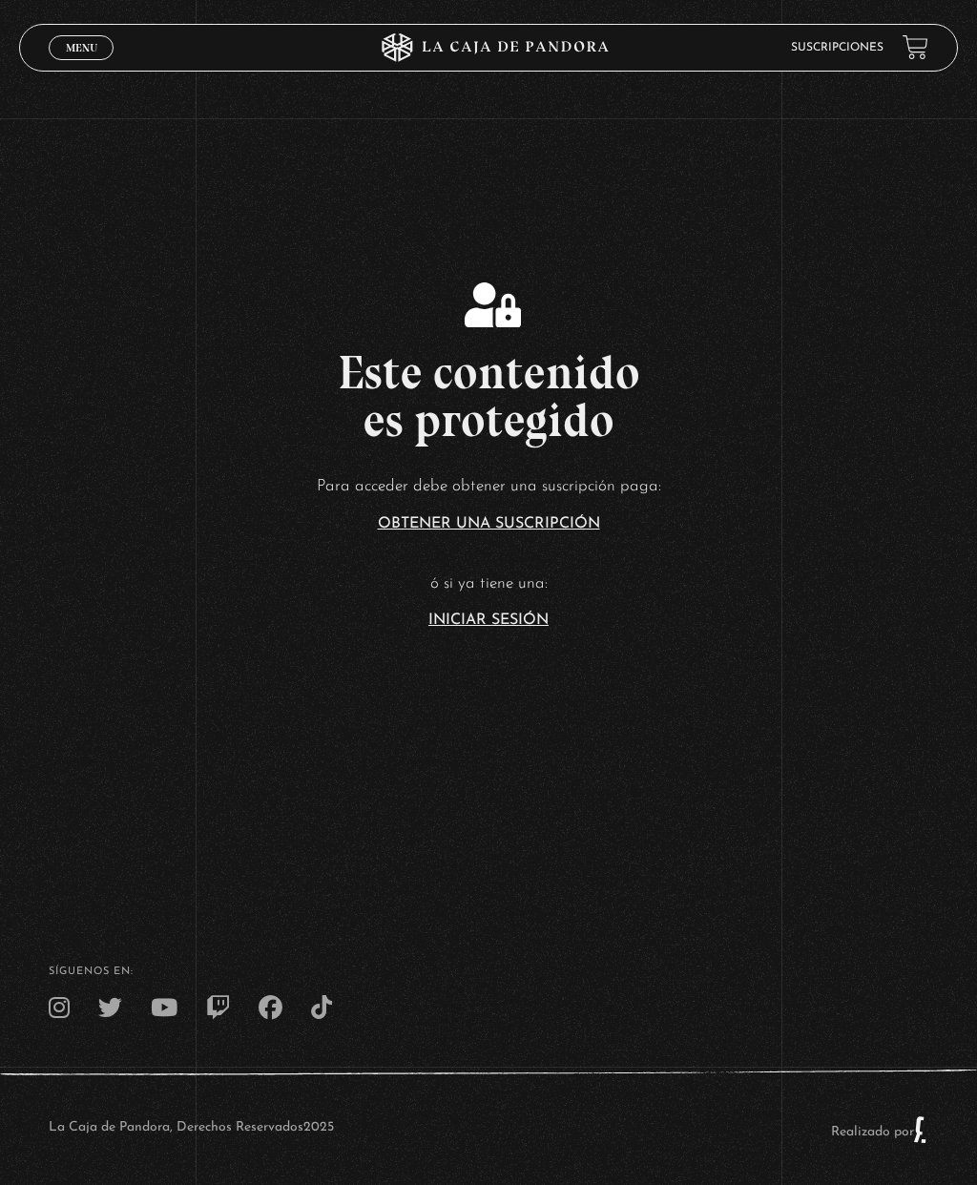
click at [511, 628] on link "Iniciar Sesión" at bounding box center [488, 619] width 120 height 15
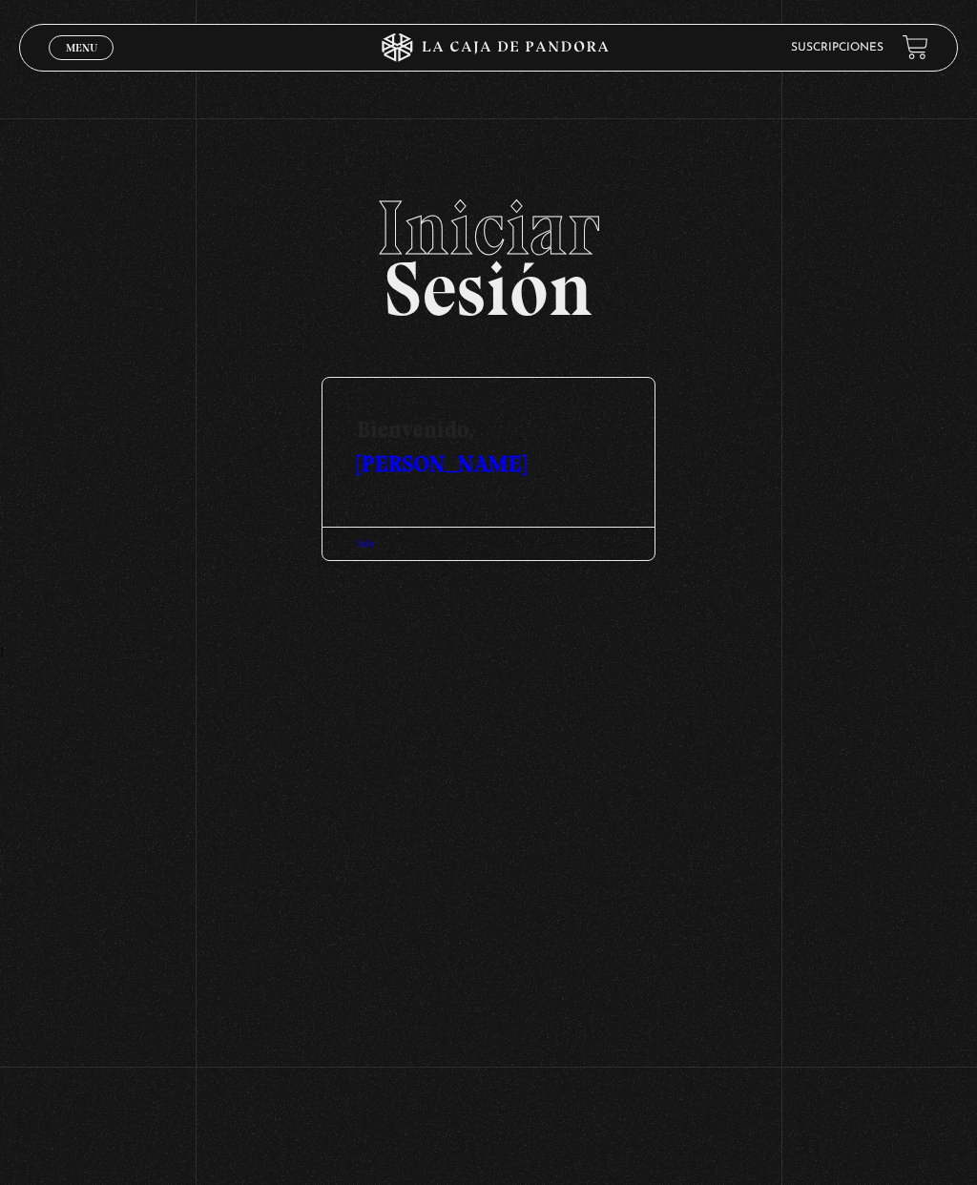
click at [361, 548] on link "Salir" at bounding box center [366, 543] width 18 height 10
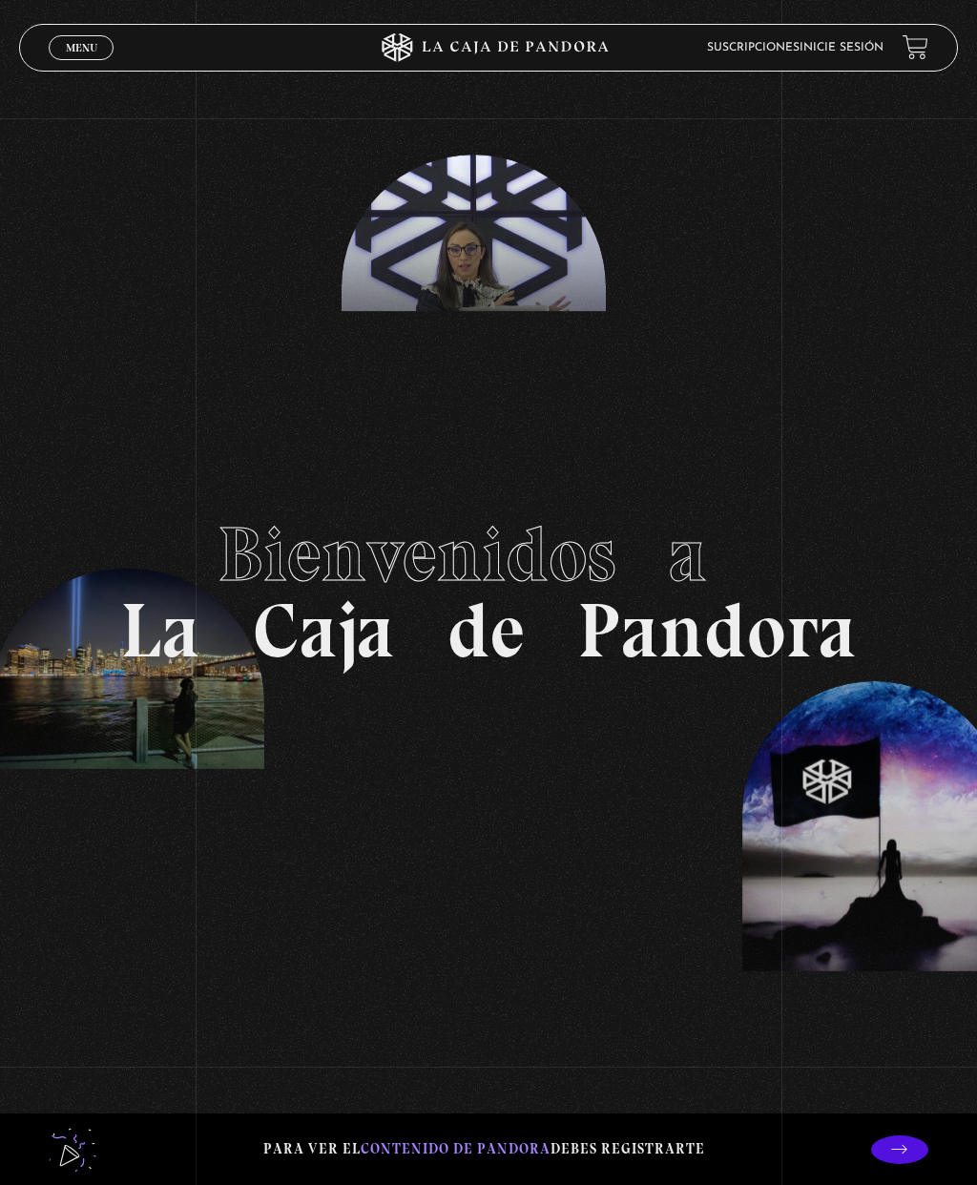
click at [844, 46] on link "Inicie sesión" at bounding box center [841, 47] width 84 height 11
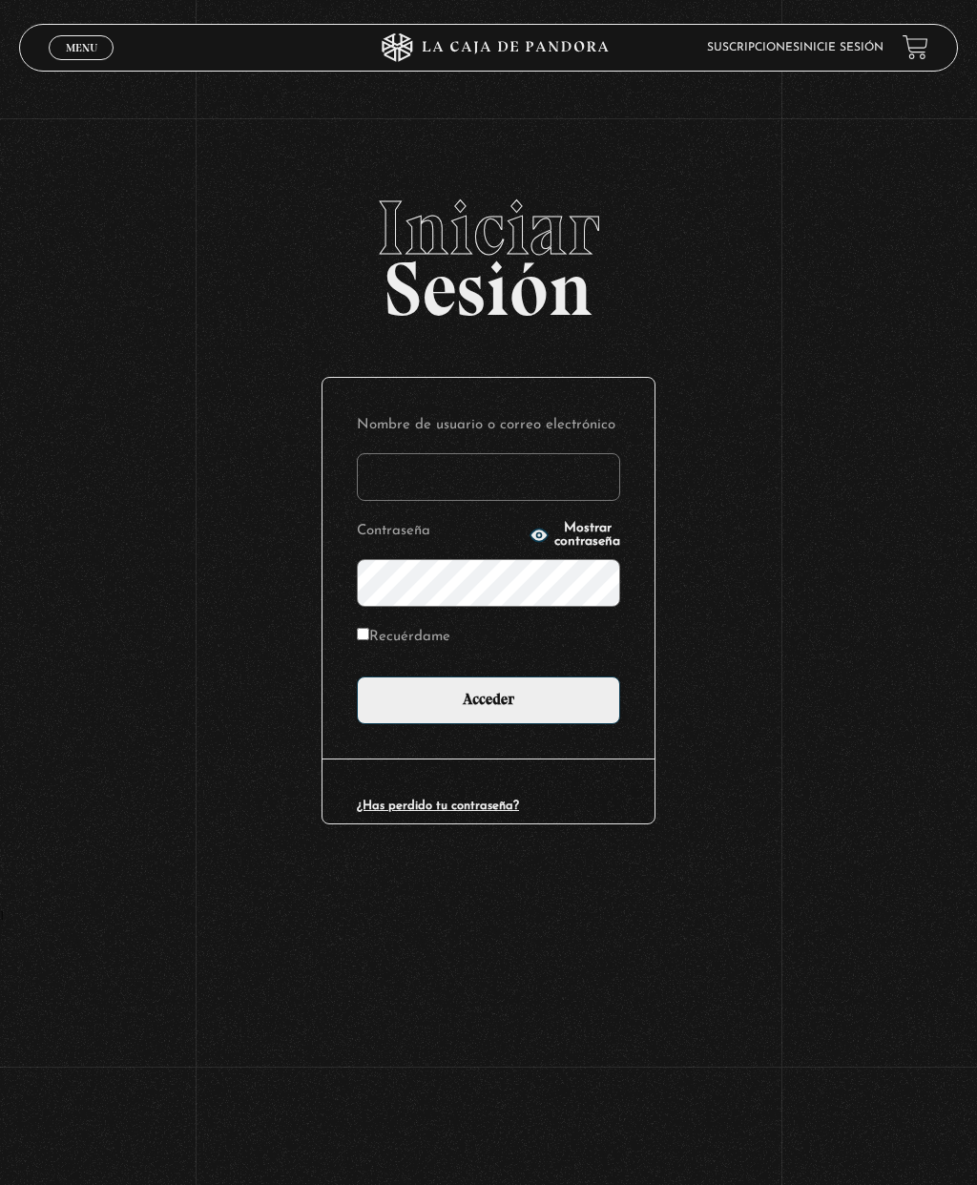
type input "Alexa Mejia"
click at [501, 711] on input "Acceder" at bounding box center [488, 700] width 263 height 48
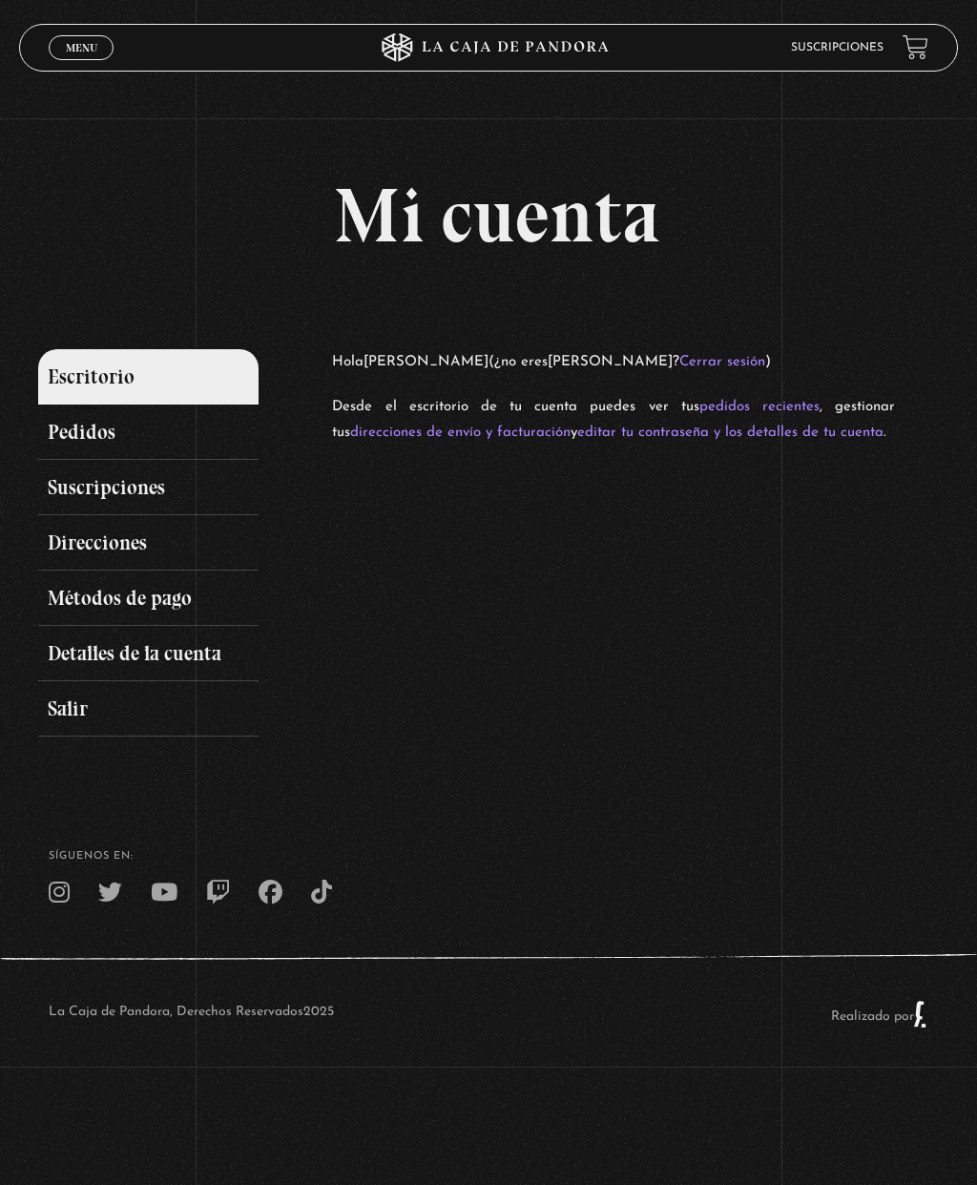
click at [99, 445] on link "Pedidos" at bounding box center [148, 431] width 220 height 55
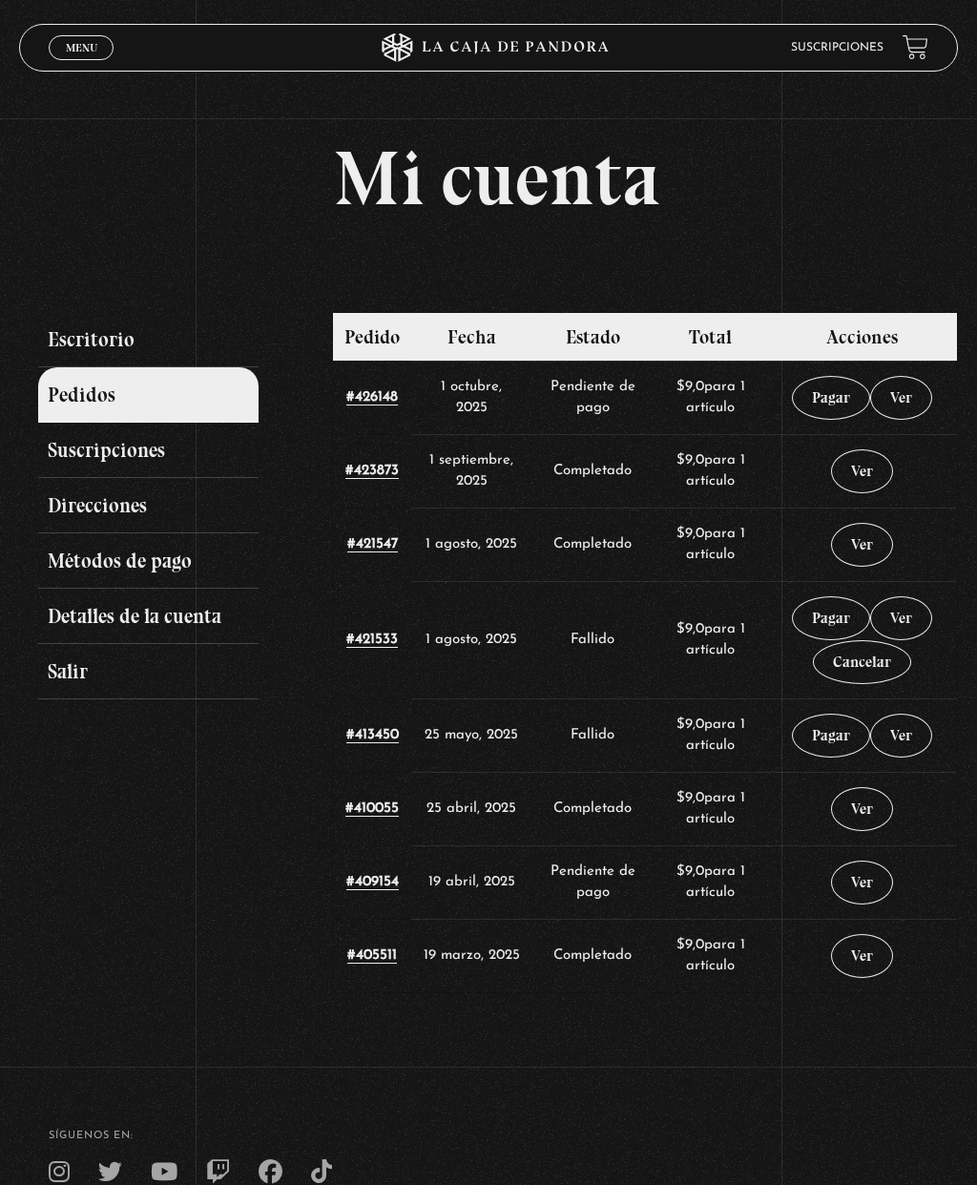
scroll to position [36, 0]
click at [114, 454] on link "Suscripciones" at bounding box center [148, 450] width 220 height 55
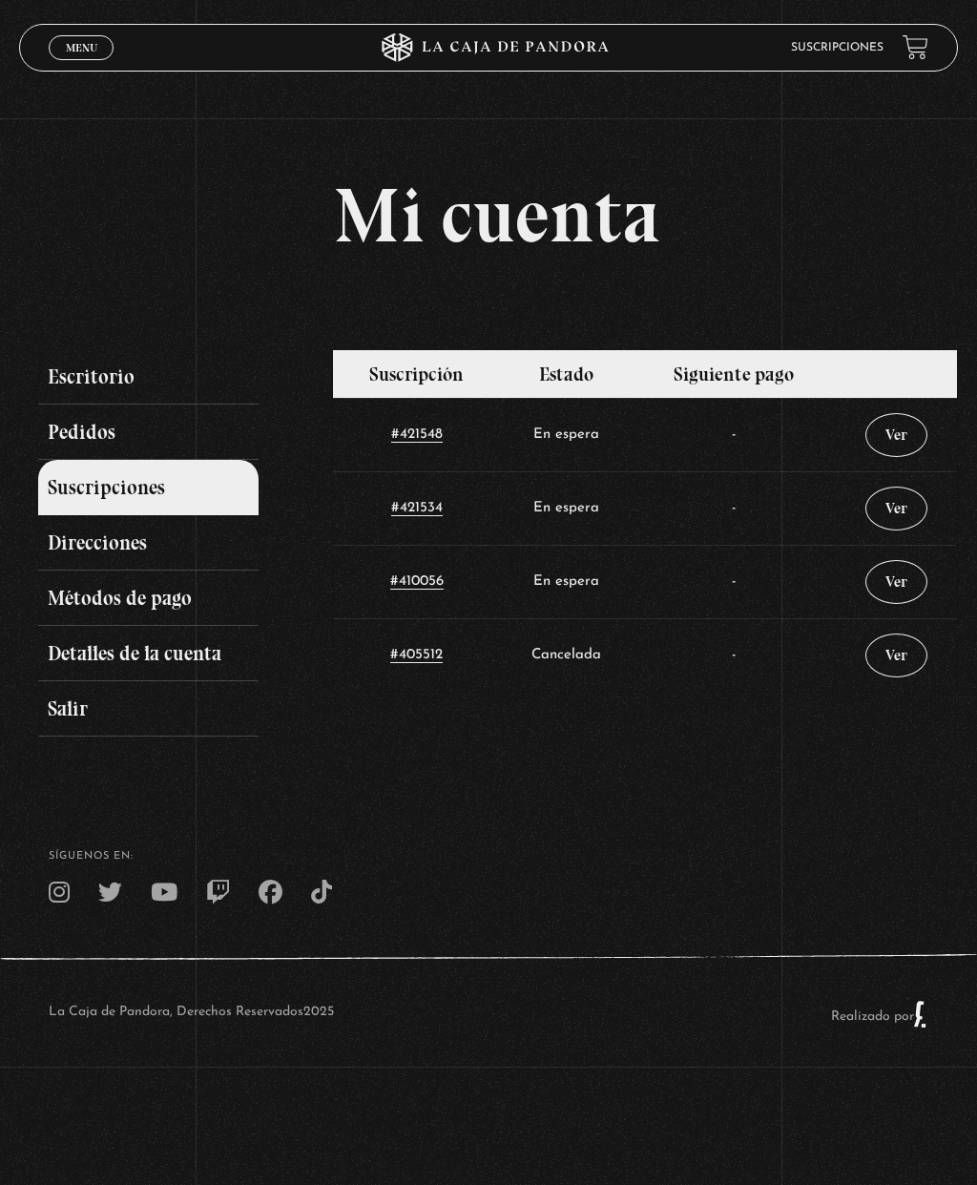
click at [98, 550] on link "Direcciones" at bounding box center [148, 542] width 220 height 55
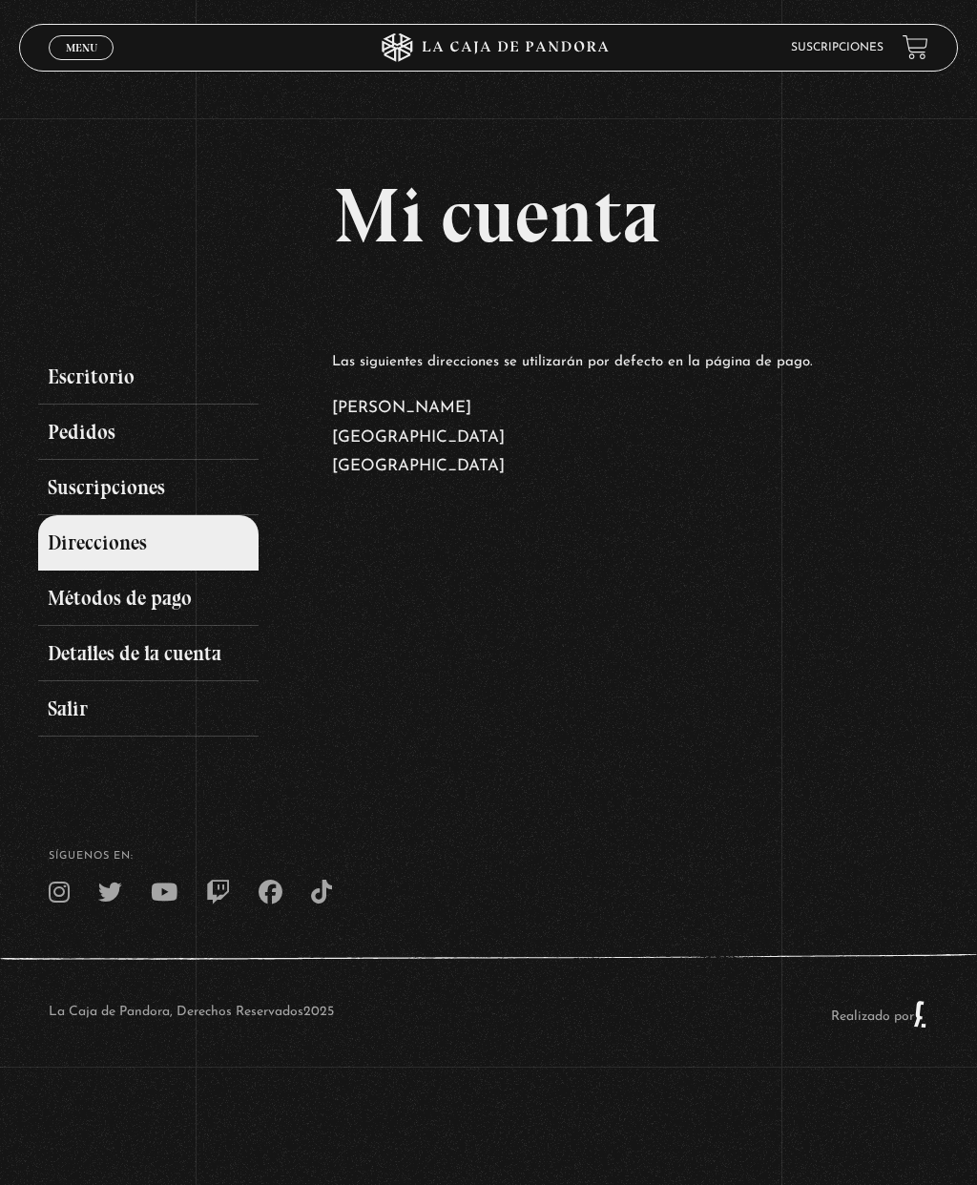
click at [98, 606] on link "Métodos de pago" at bounding box center [148, 597] width 220 height 55
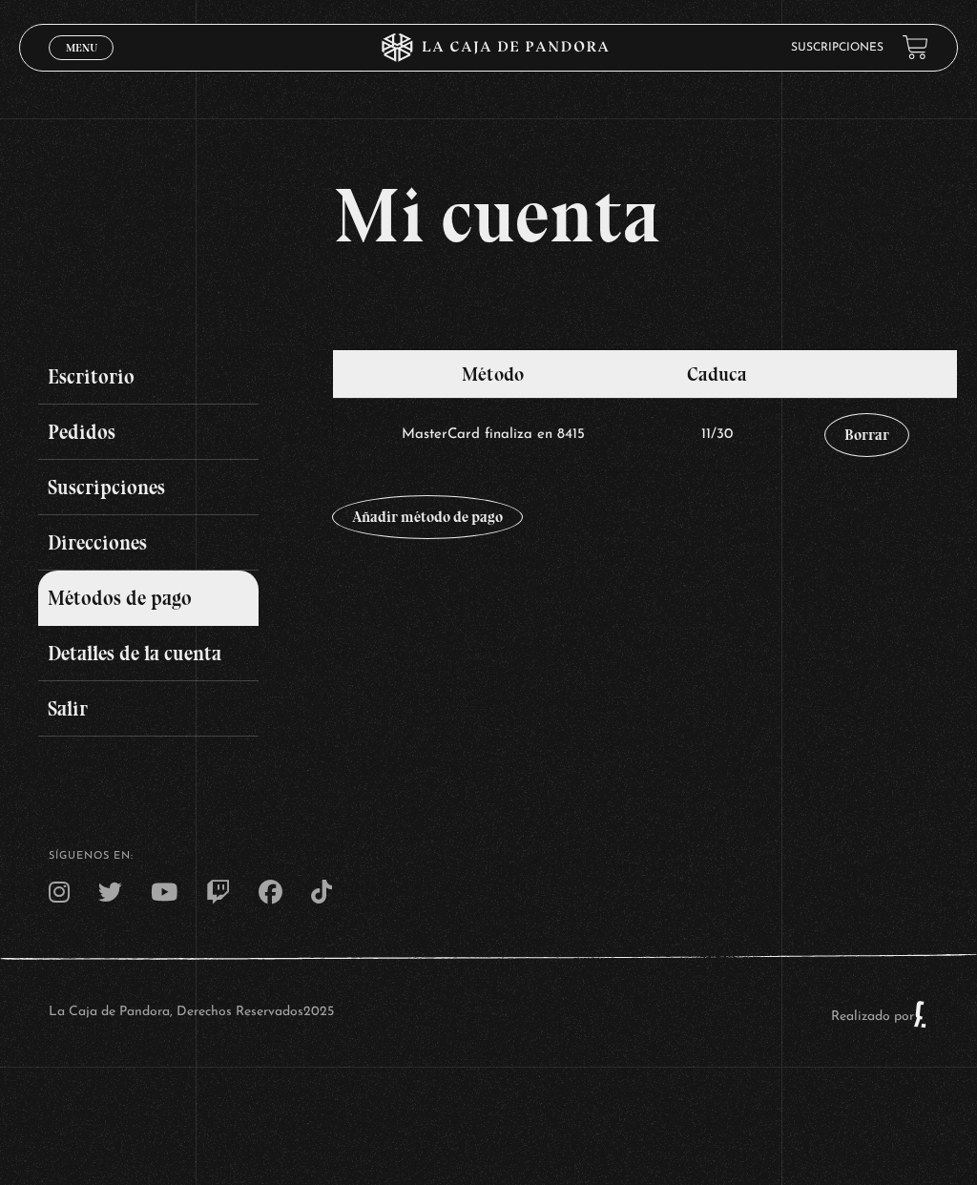
click at [134, 663] on link "Detalles de la cuenta" at bounding box center [148, 653] width 220 height 55
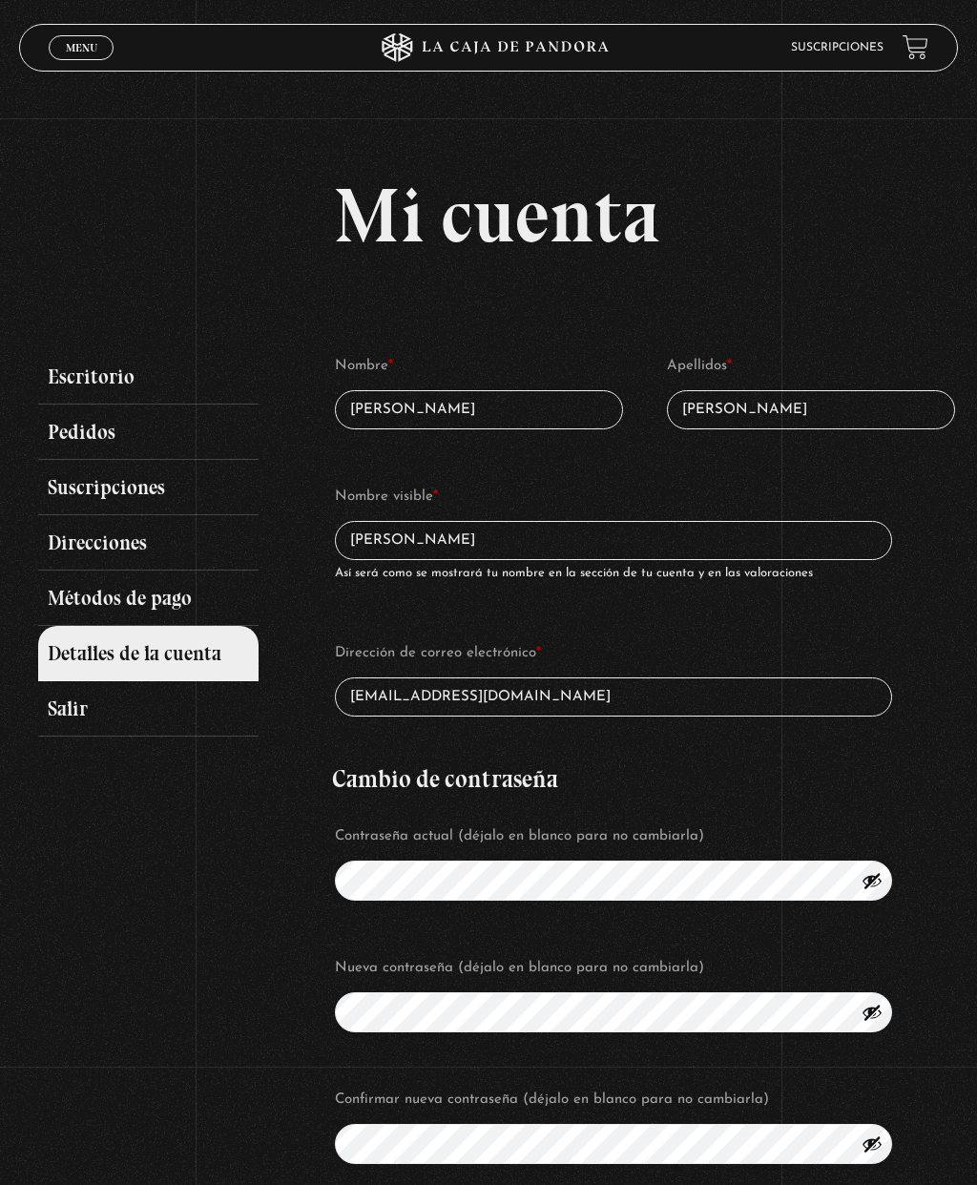
click at [75, 386] on link "Escritorio" at bounding box center [148, 376] width 220 height 55
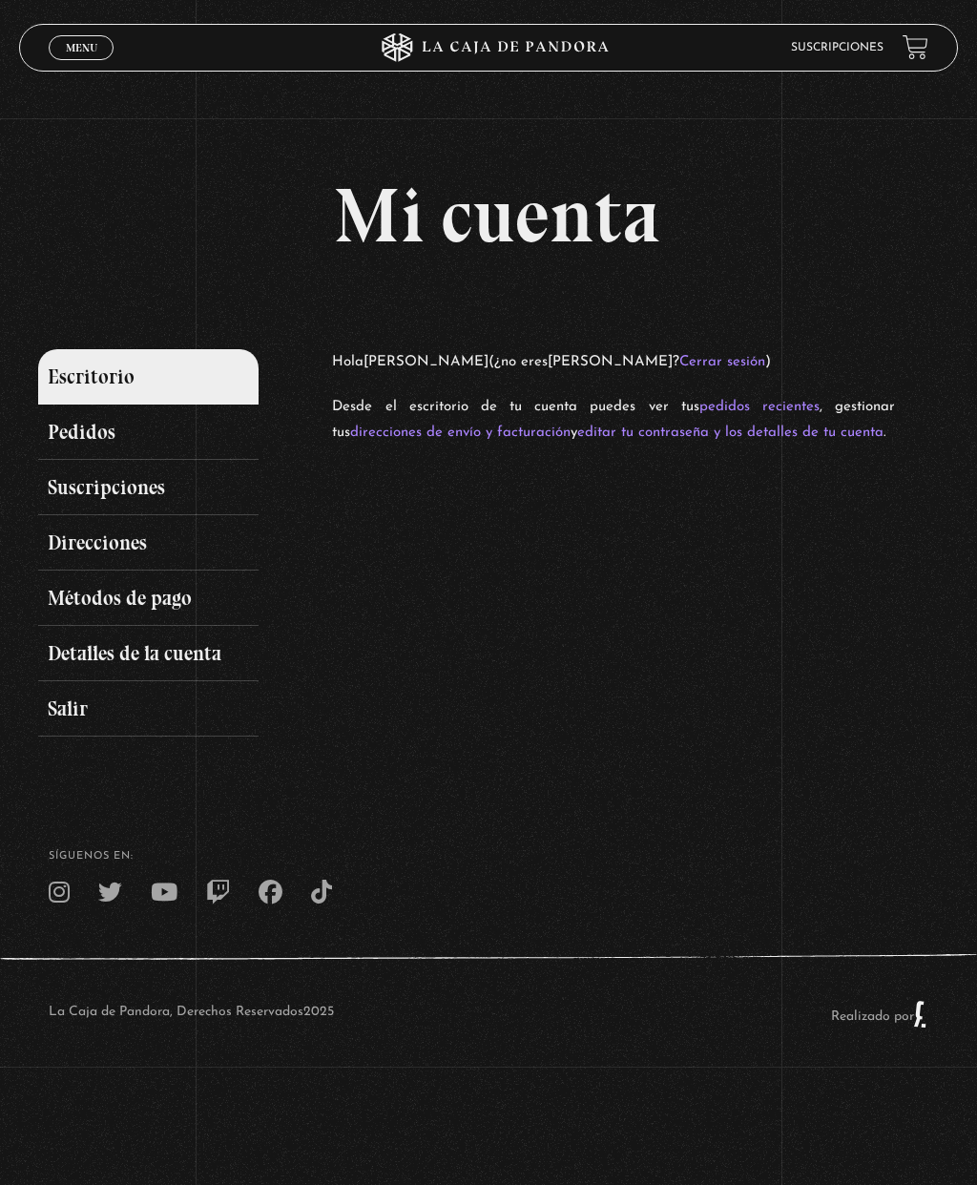
click at [78, 52] on span "Menu" at bounding box center [81, 47] width 31 height 11
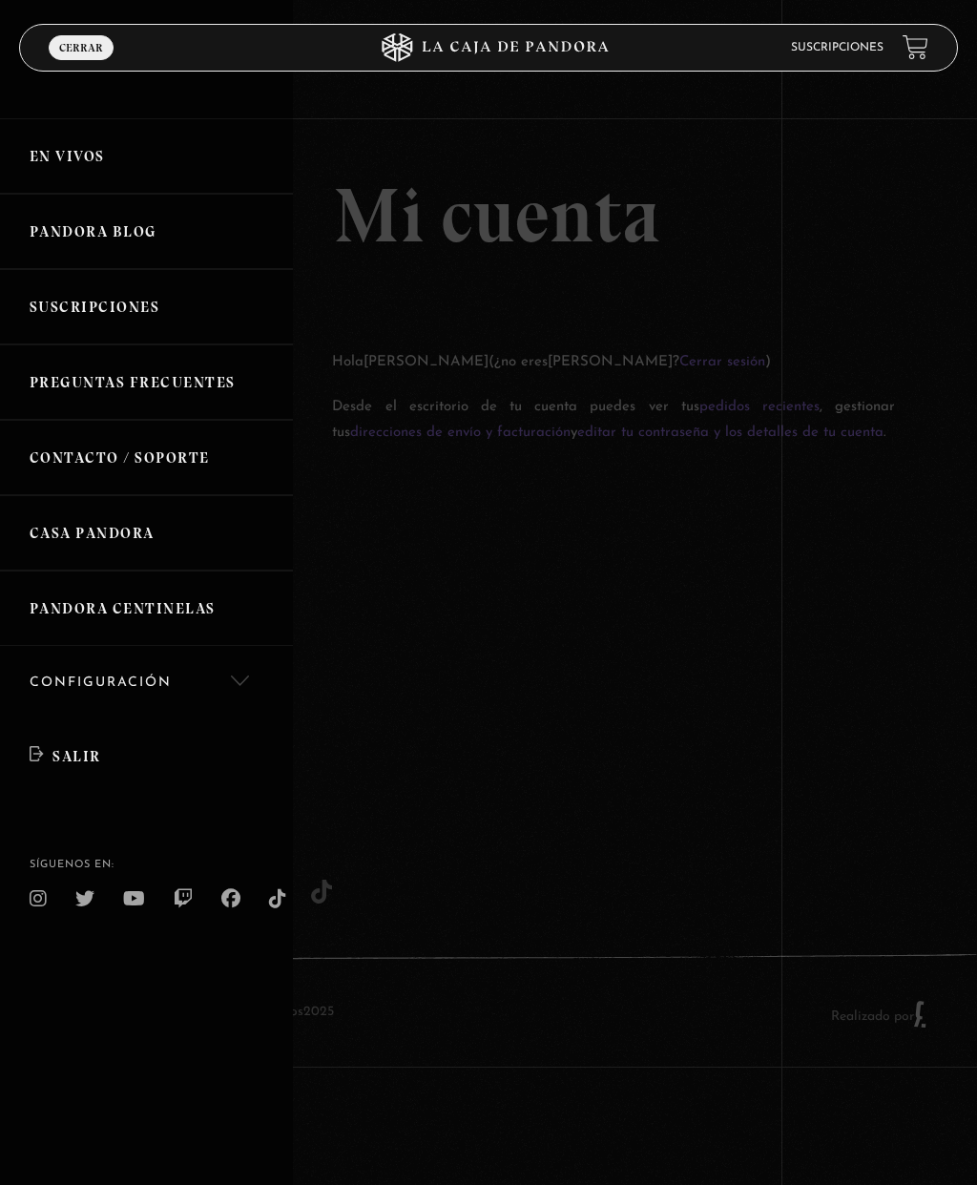
click at [62, 233] on link "Pandora Blog" at bounding box center [146, 231] width 293 height 75
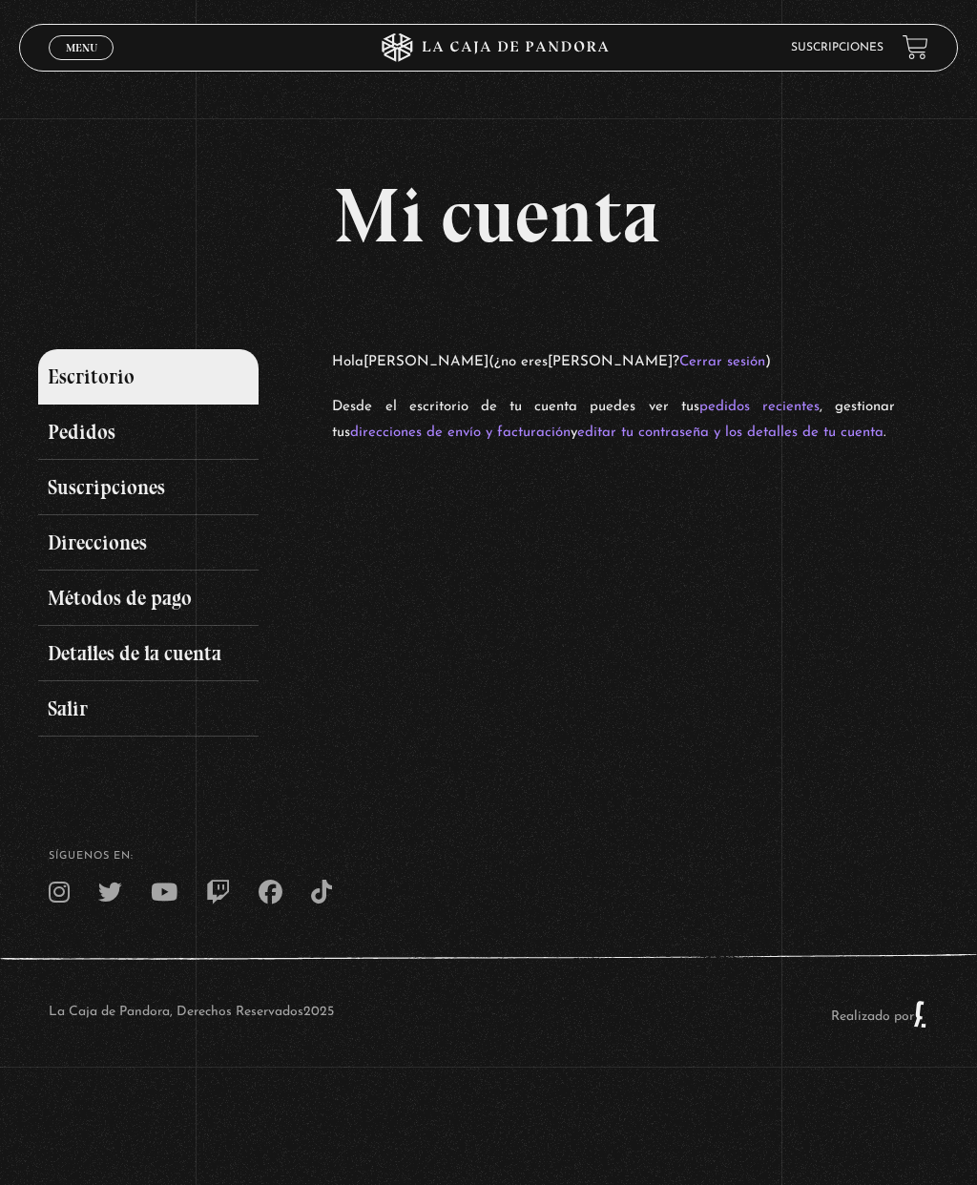
click at [70, 49] on span "Menu" at bounding box center [81, 47] width 31 height 11
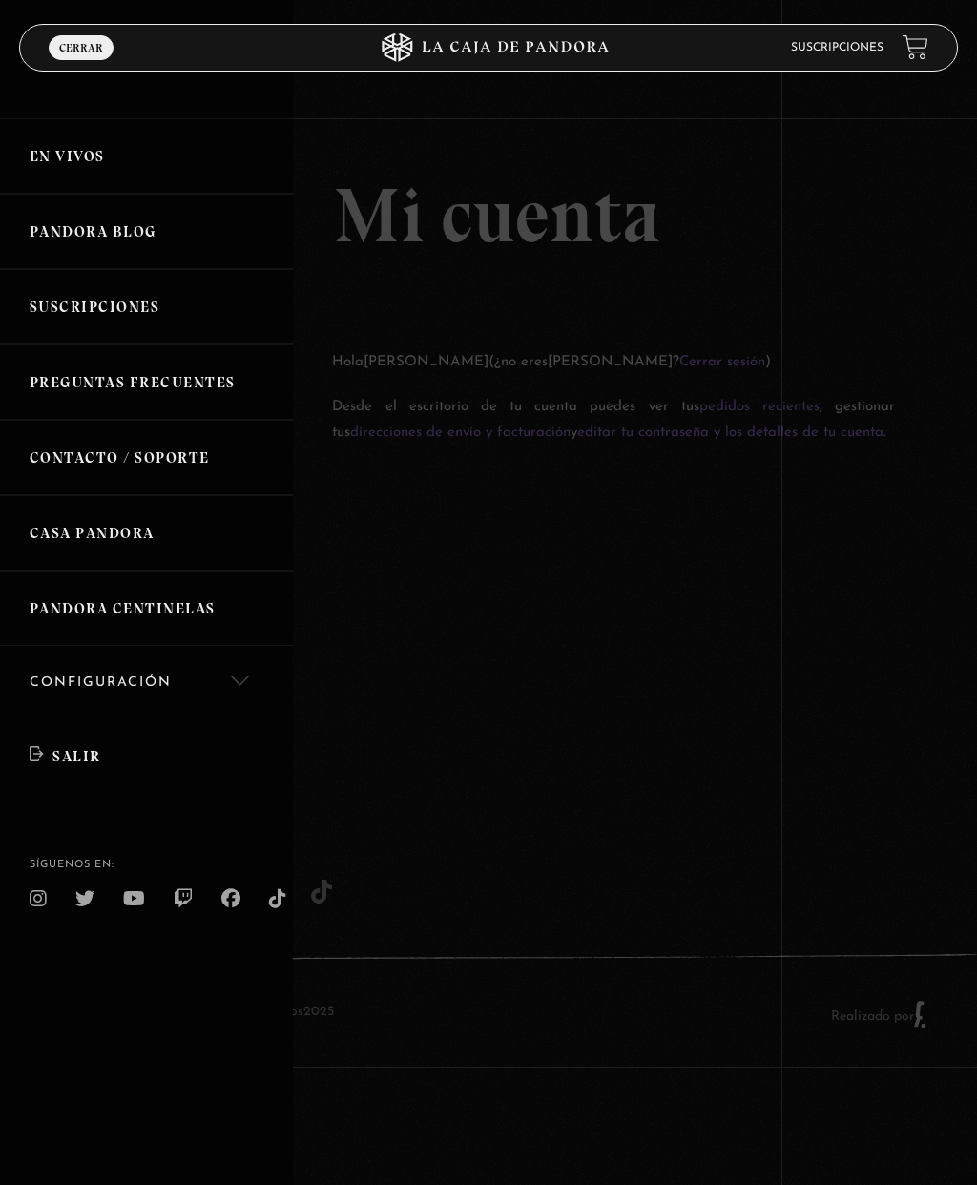
click at [69, 457] on link "Contacto / Soporte" at bounding box center [146, 457] width 293 height 75
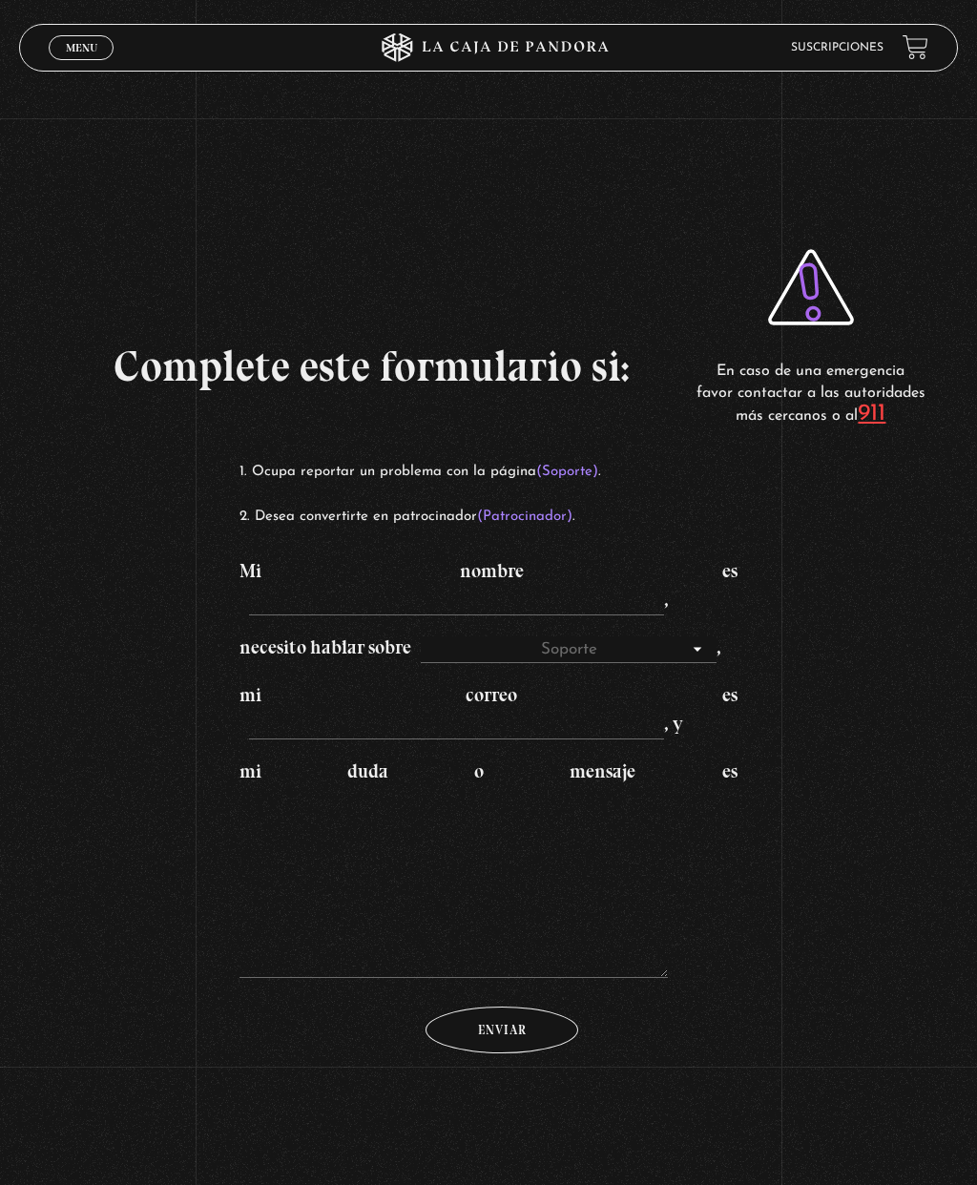
click at [64, 44] on link "Menu Cerrar" at bounding box center [81, 47] width 65 height 25
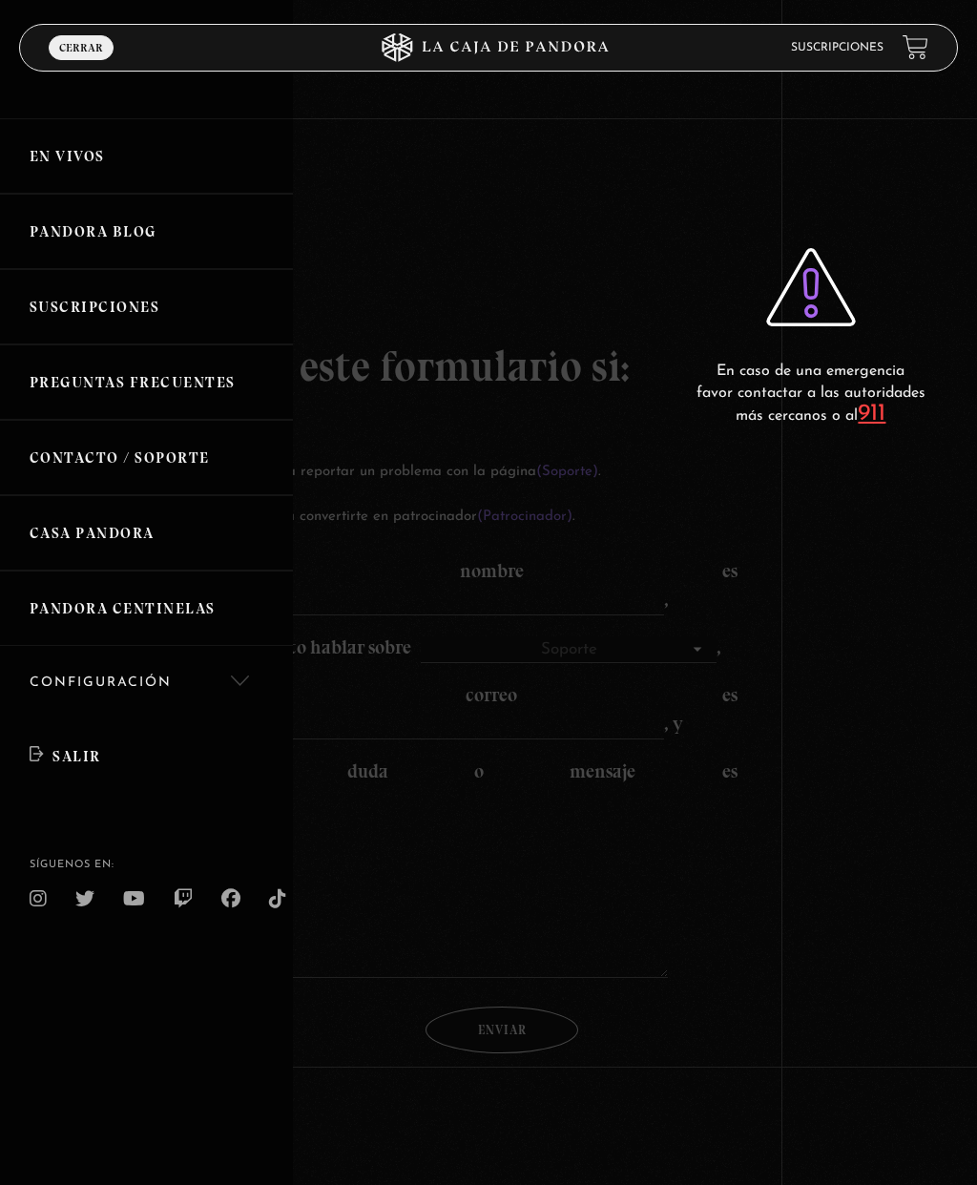
click at [94, 609] on link "Pandora Centinelas" at bounding box center [146, 607] width 293 height 75
